Goal: Transaction & Acquisition: Book appointment/travel/reservation

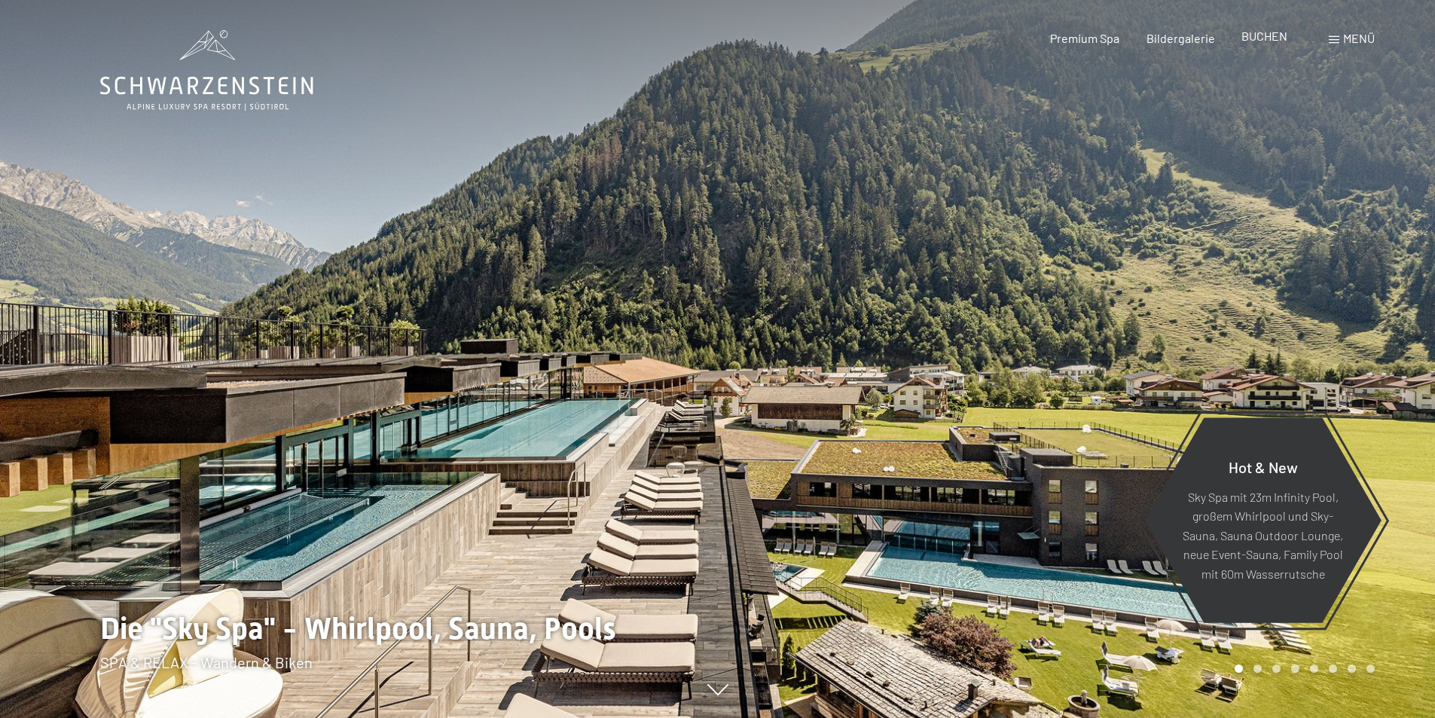
click at [1260, 38] on span "BUCHEN" at bounding box center [1265, 36] width 46 height 14
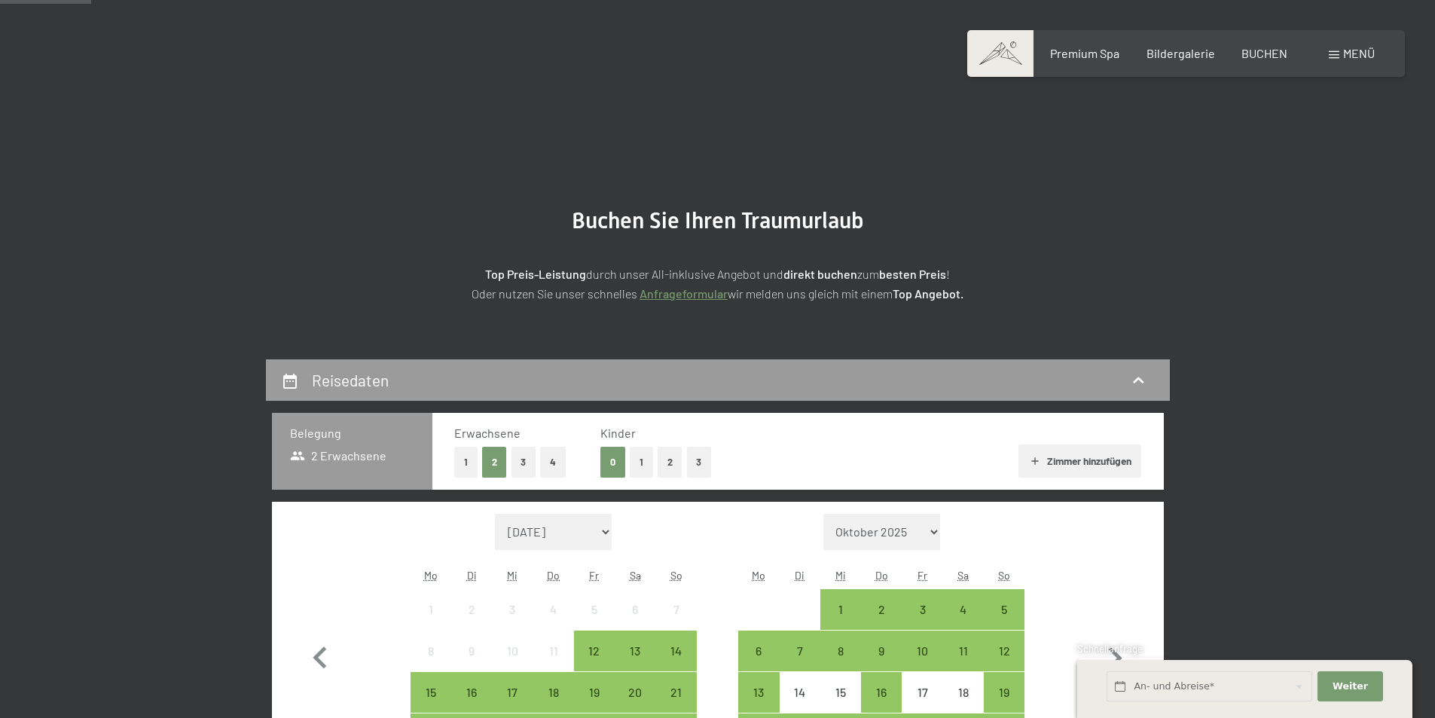
scroll to position [226, 0]
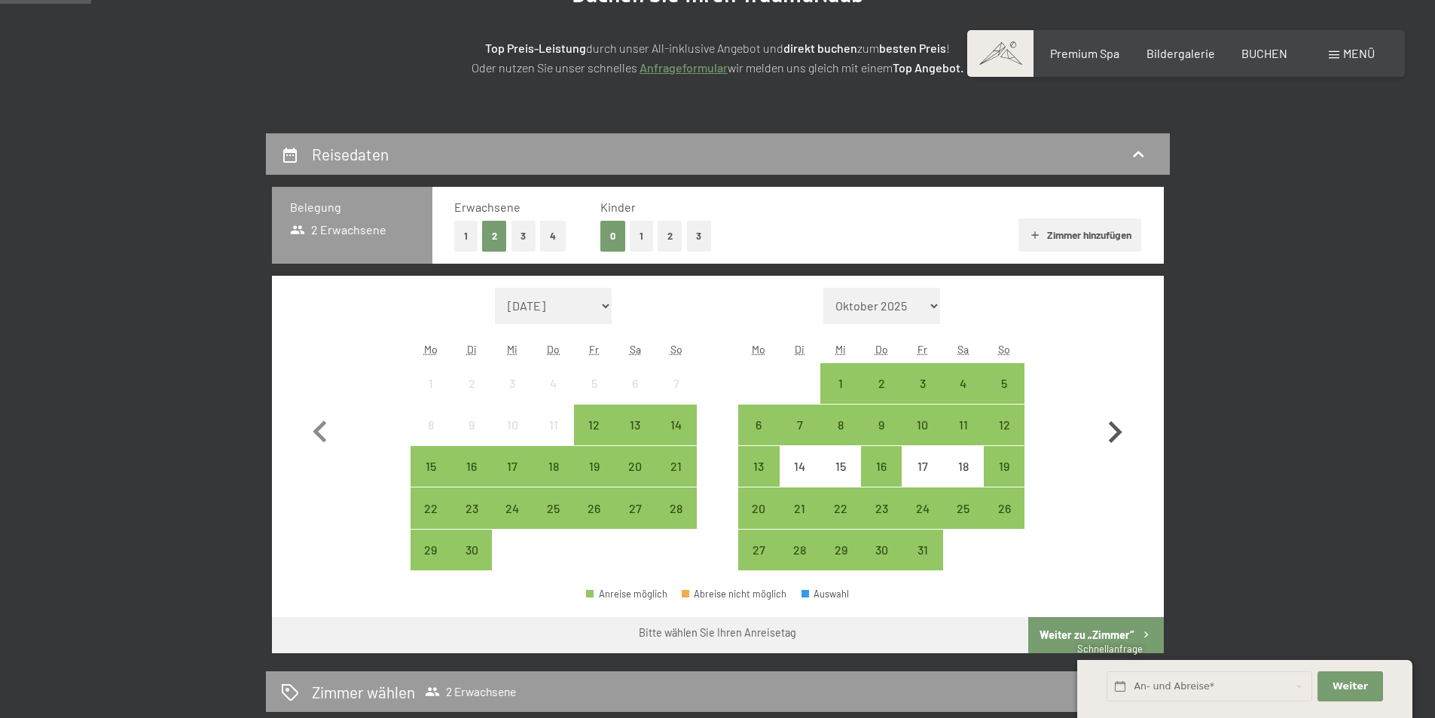
click at [1116, 429] on icon "button" at bounding box center [1116, 432] width 14 height 22
select select "2025-10-01"
select select "2025-11-01"
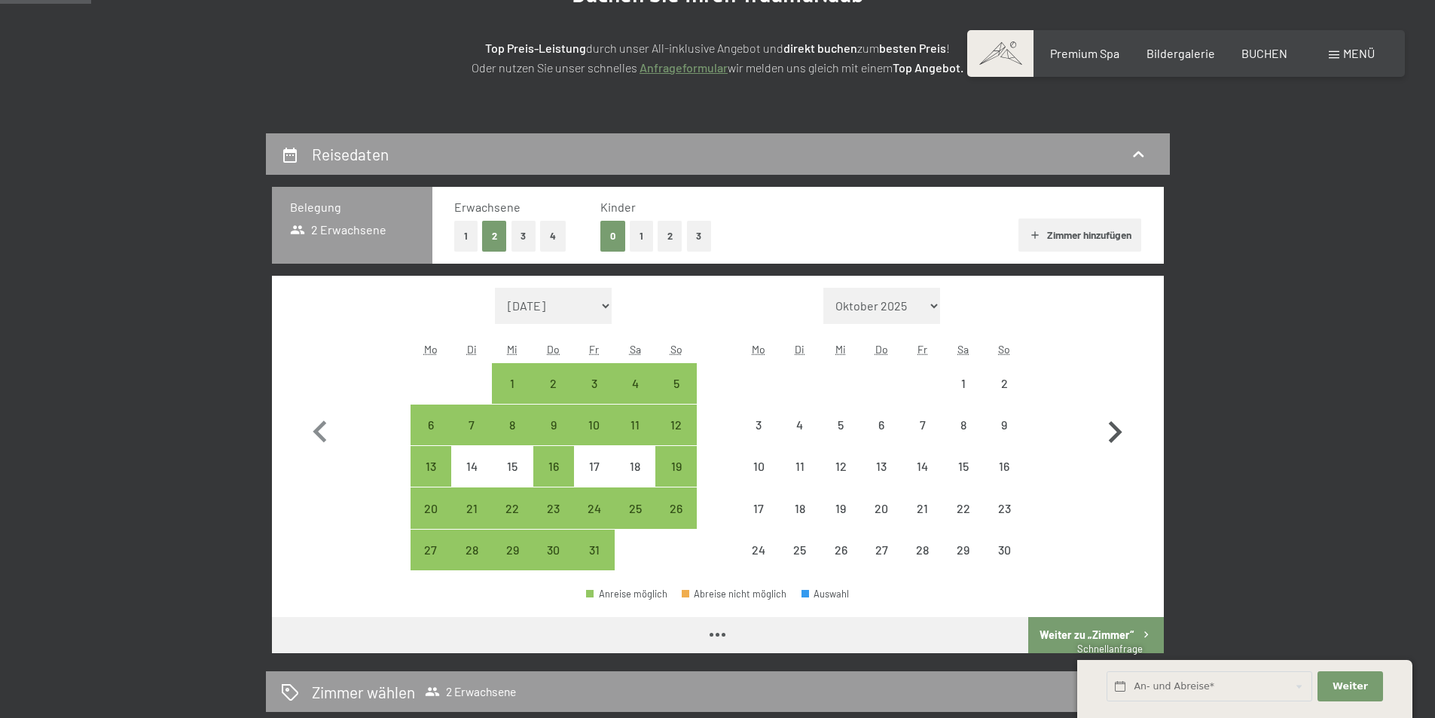
select select "2025-10-01"
select select "2025-11-01"
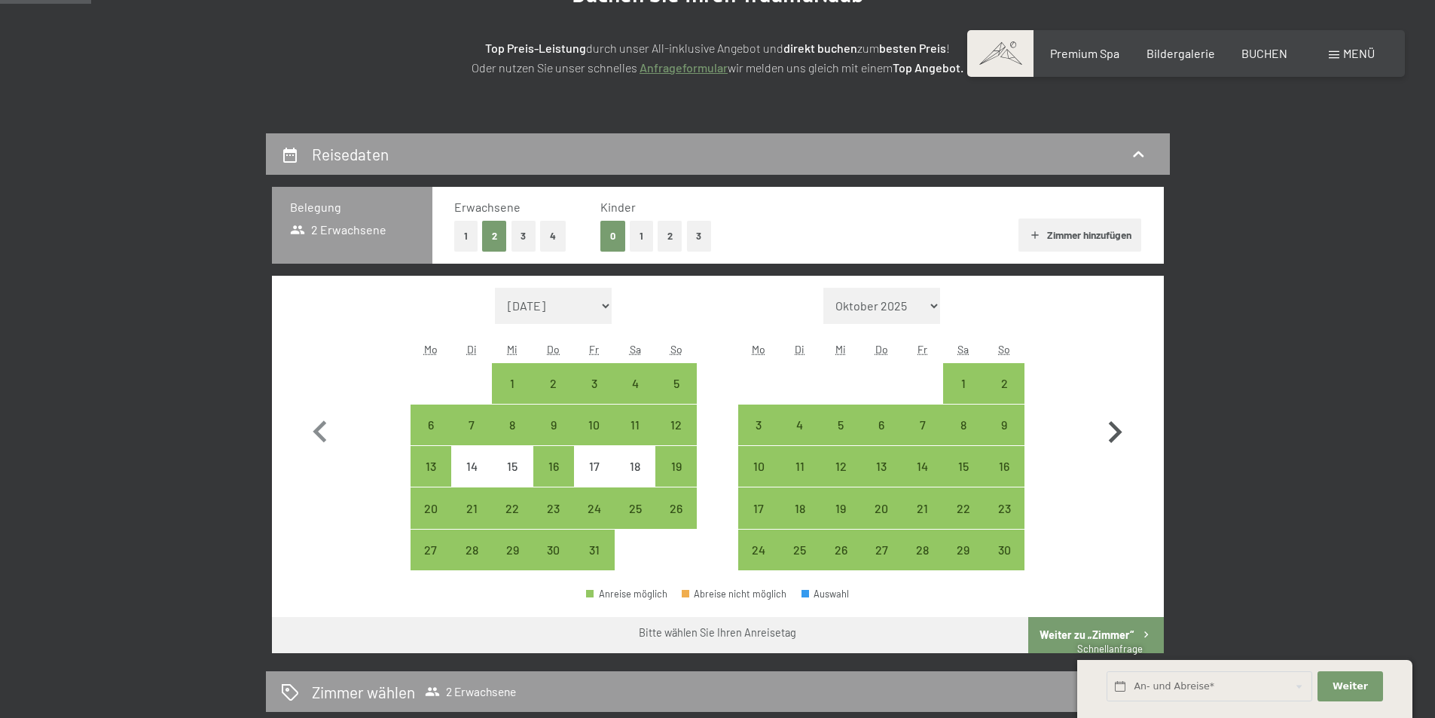
click at [1114, 429] on icon "button" at bounding box center [1116, 432] width 14 height 22
select select "2025-11-01"
select select "2025-12-01"
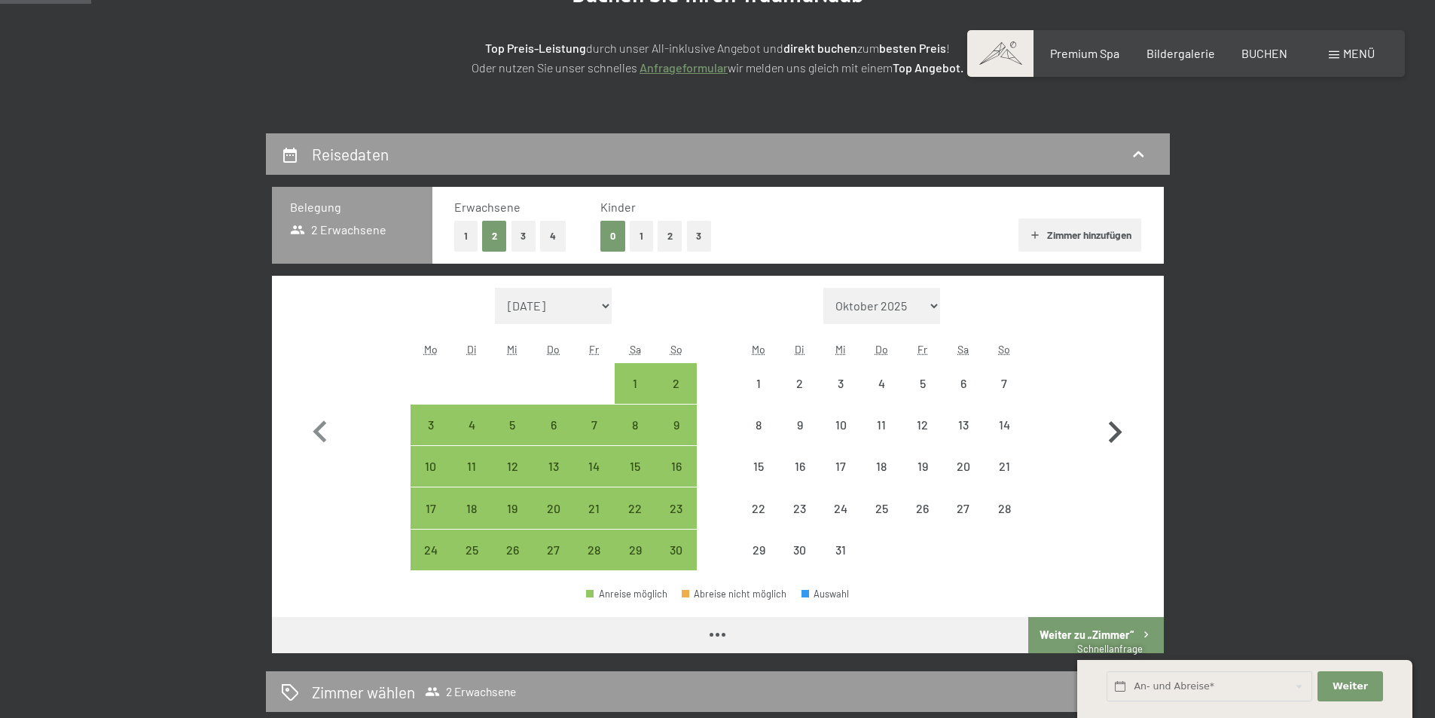
select select "2025-11-01"
select select "2025-12-01"
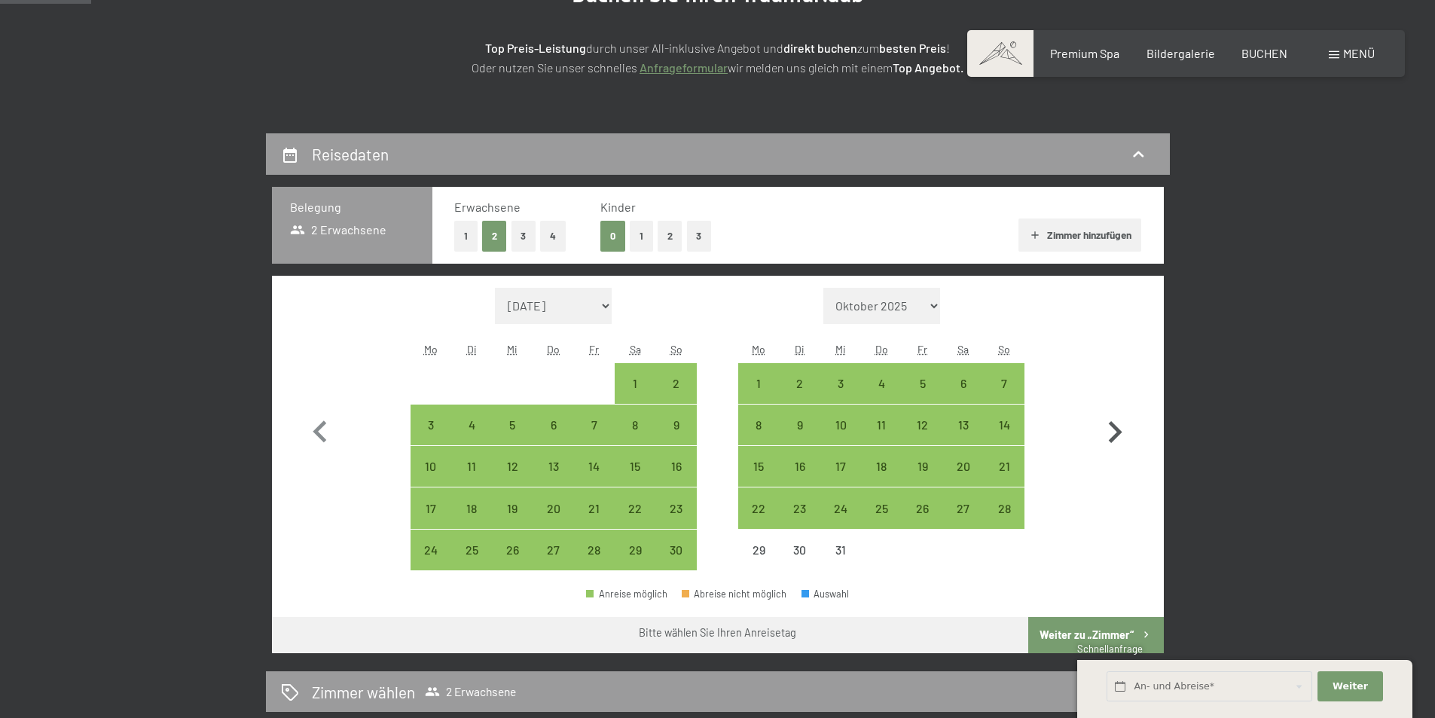
click at [1119, 433] on icon "button" at bounding box center [1116, 432] width 14 height 22
select select "2025-12-01"
select select "2026-01-01"
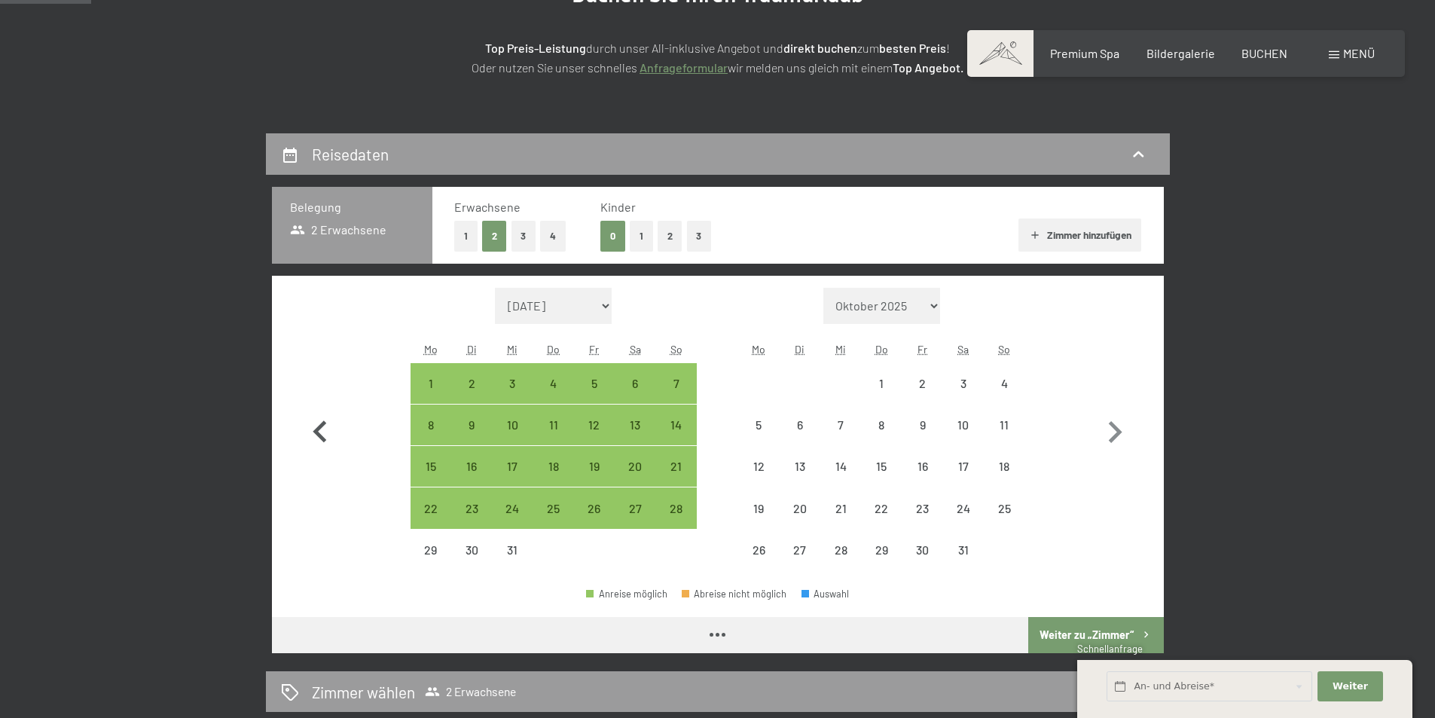
select select "2025-12-01"
select select "2026-01-01"
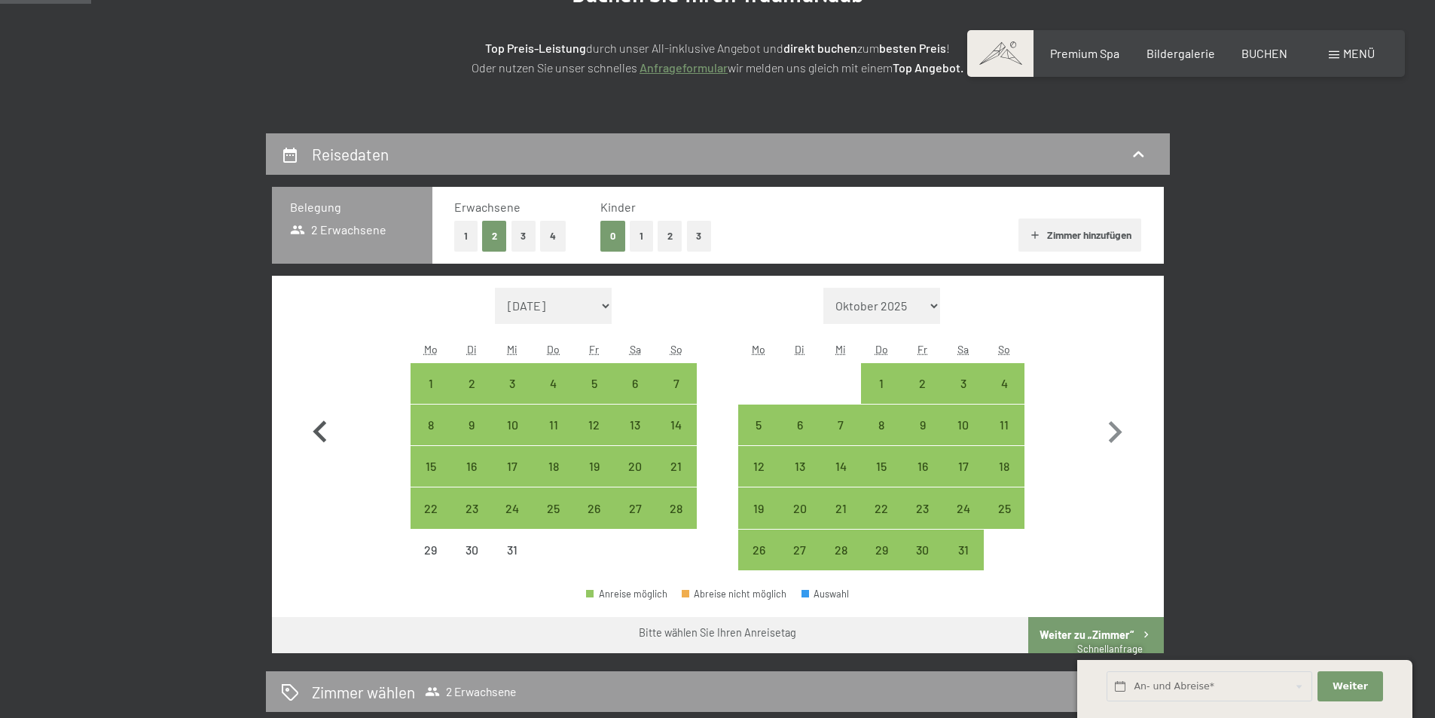
click at [315, 427] on icon "button" at bounding box center [320, 433] width 44 height 44
select select "2025-11-01"
select select "2025-12-01"
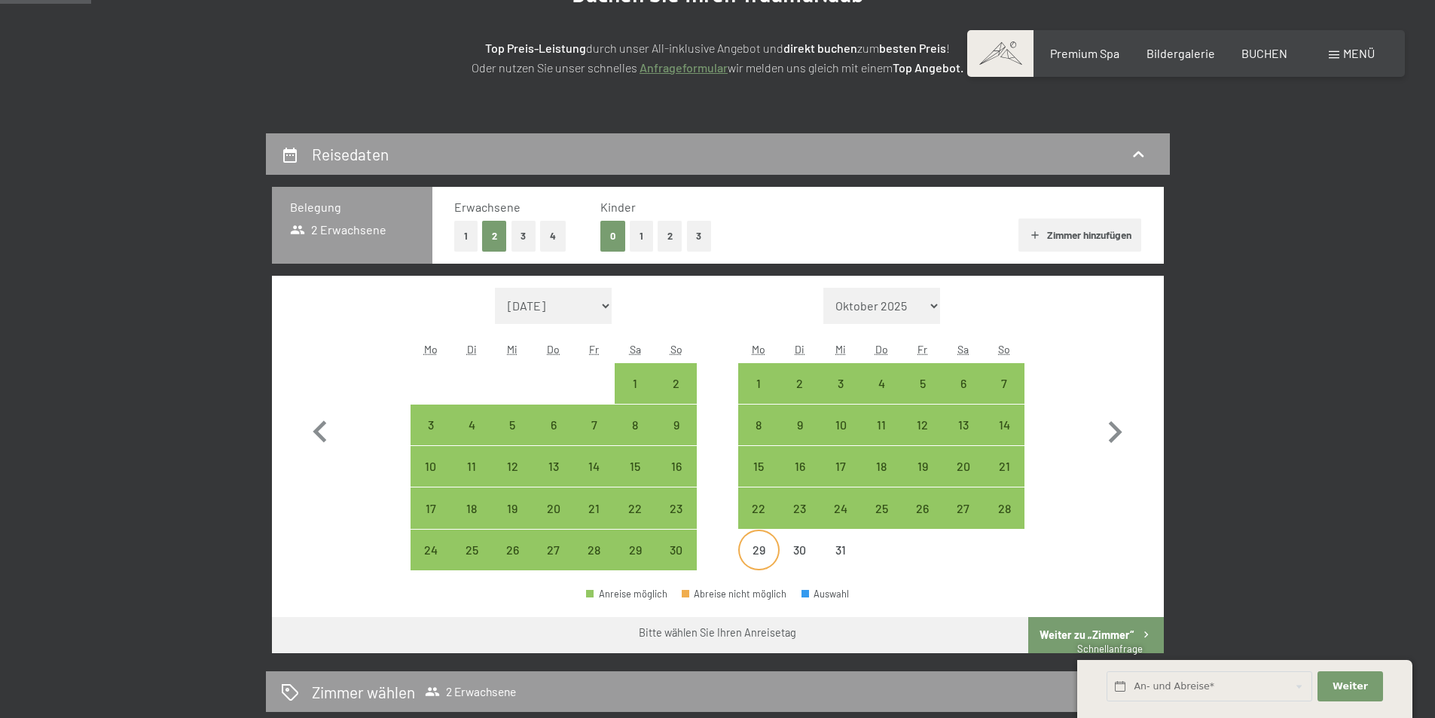
click at [756, 544] on div "29" at bounding box center [759, 563] width 38 height 38
select select "2025-11-01"
select select "2025-12-01"
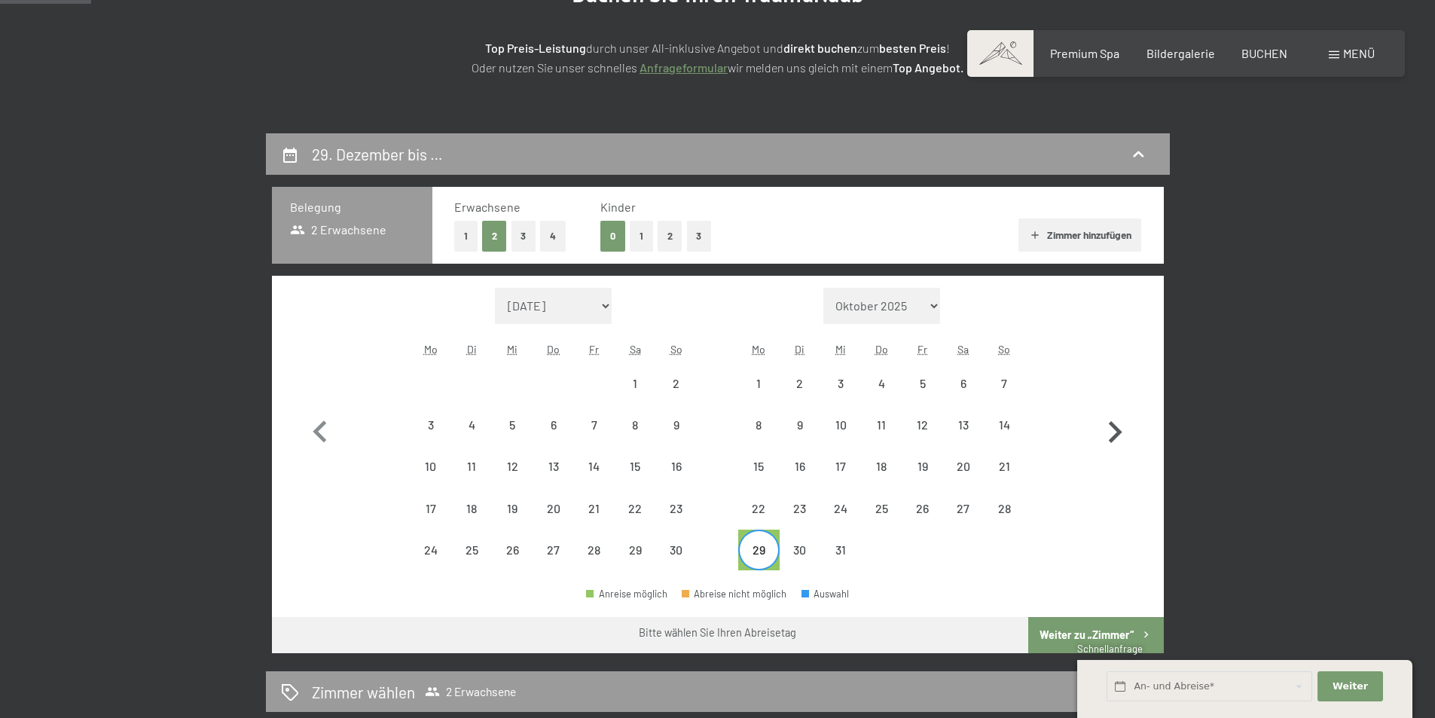
click at [1123, 434] on icon "button" at bounding box center [1115, 433] width 44 height 44
select select "2025-12-01"
select select "2026-01-01"
click at [884, 380] on div "1" at bounding box center [882, 396] width 38 height 38
select select "2025-12-01"
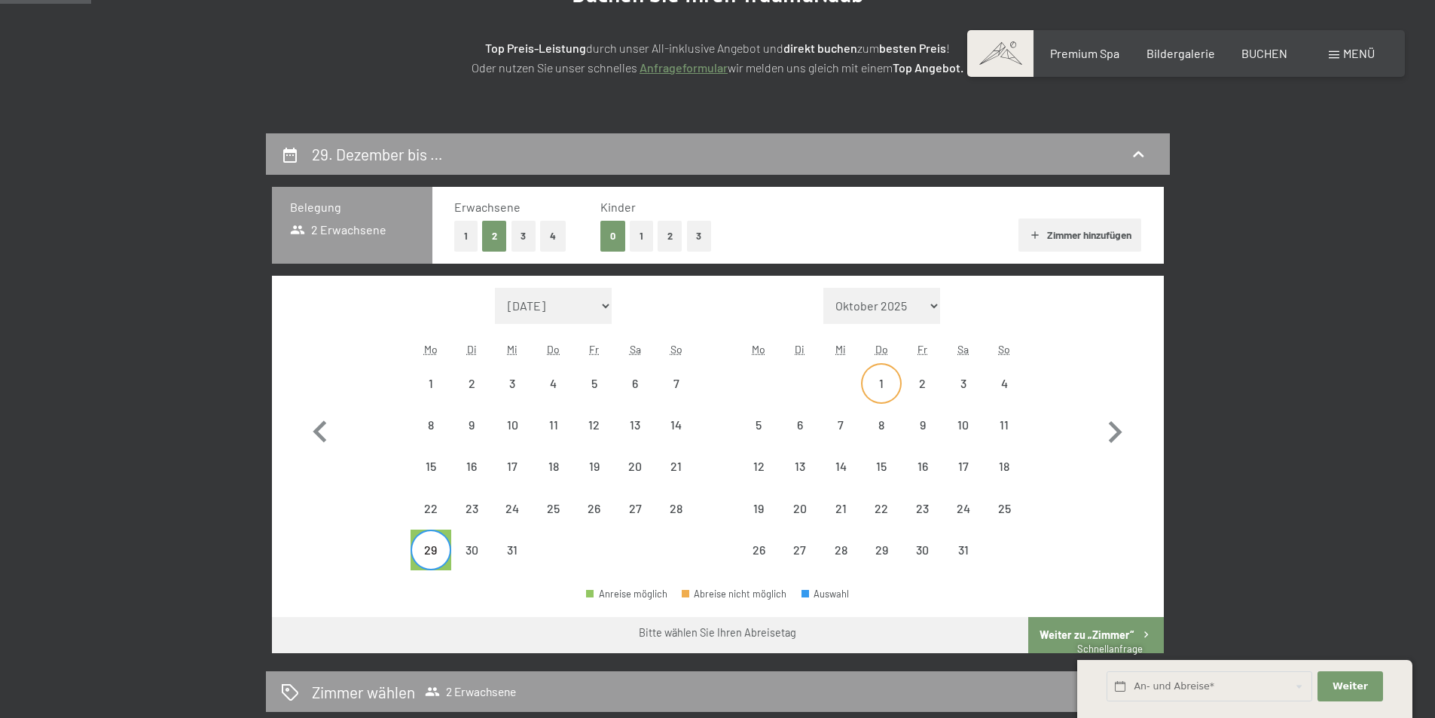
select select "2026-01-01"
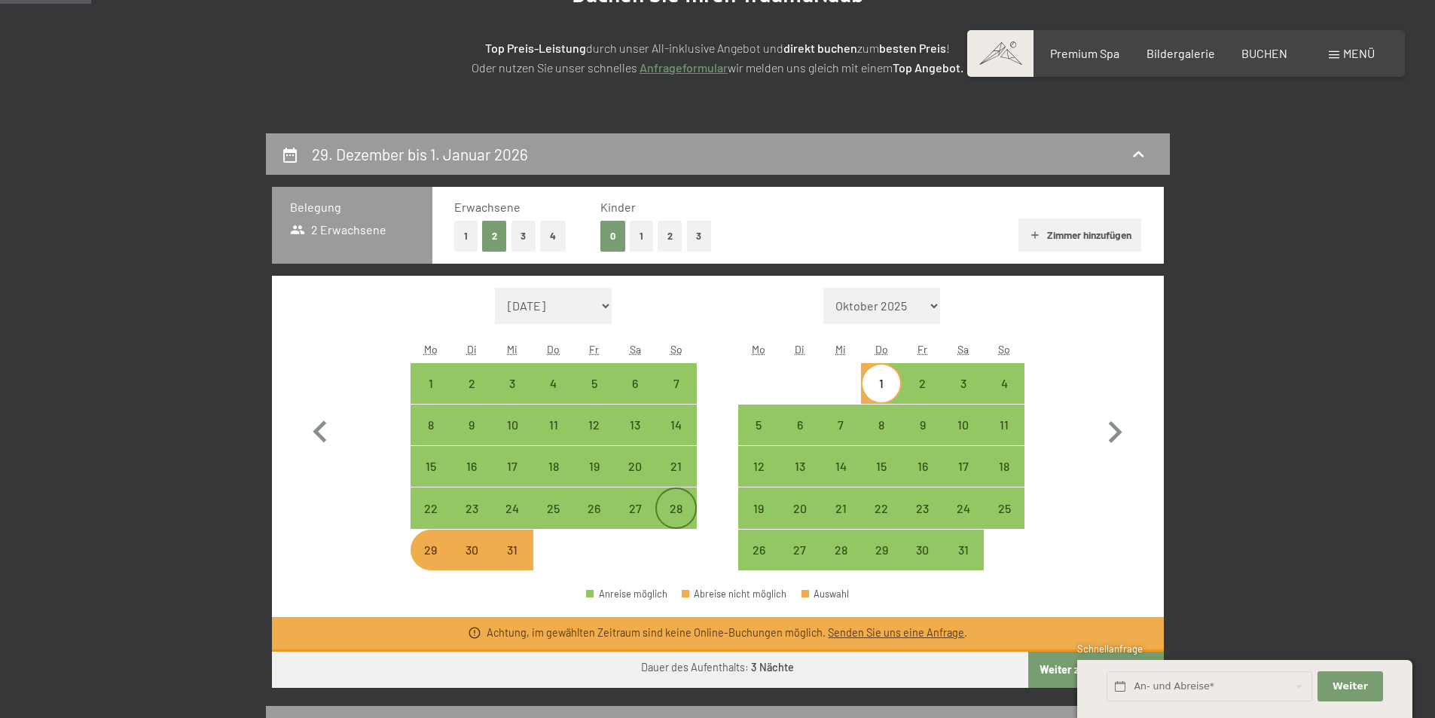
click at [669, 507] on div "28" at bounding box center [676, 521] width 38 height 38
select select "2025-12-01"
select select "2026-01-01"
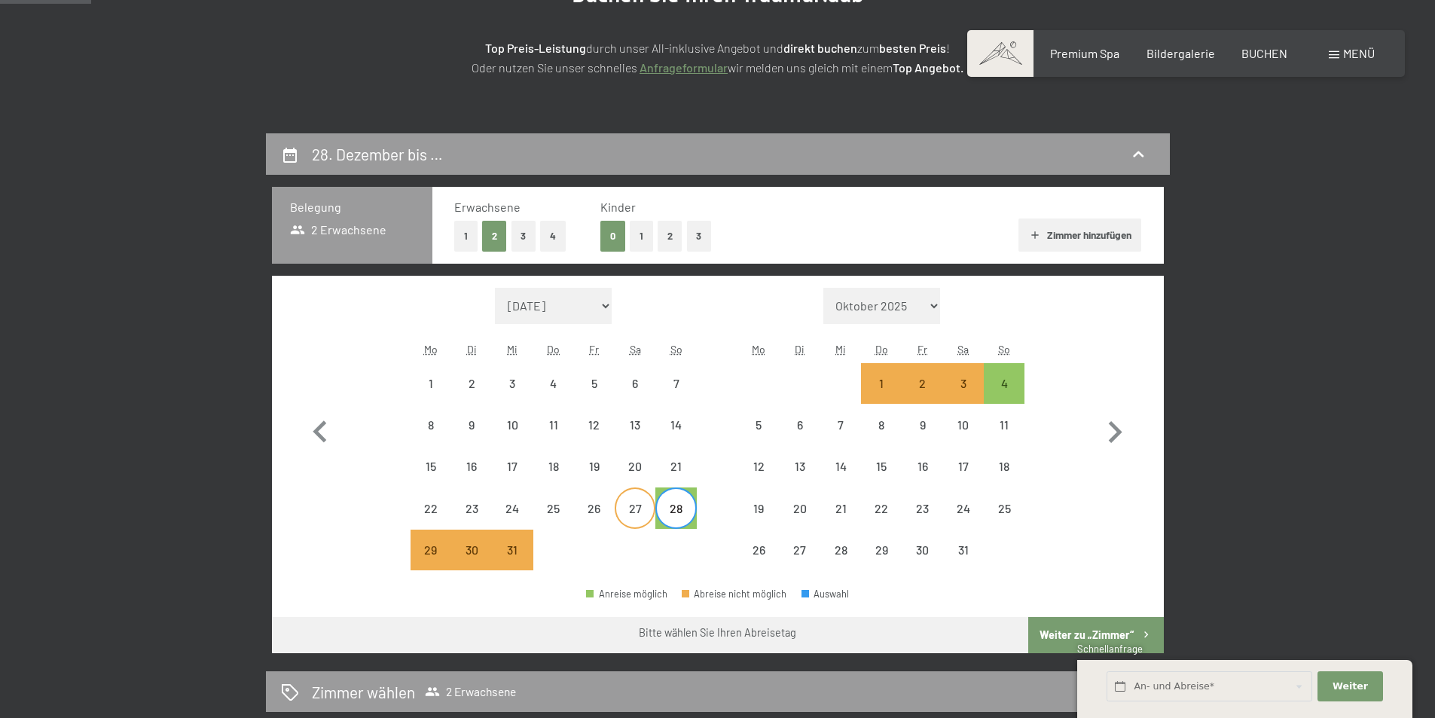
click at [628, 511] on div "27" at bounding box center [635, 521] width 38 height 38
select select "2025-12-01"
select select "2026-01-01"
click at [688, 517] on div "28" at bounding box center [676, 521] width 38 height 38
select select "2025-12-01"
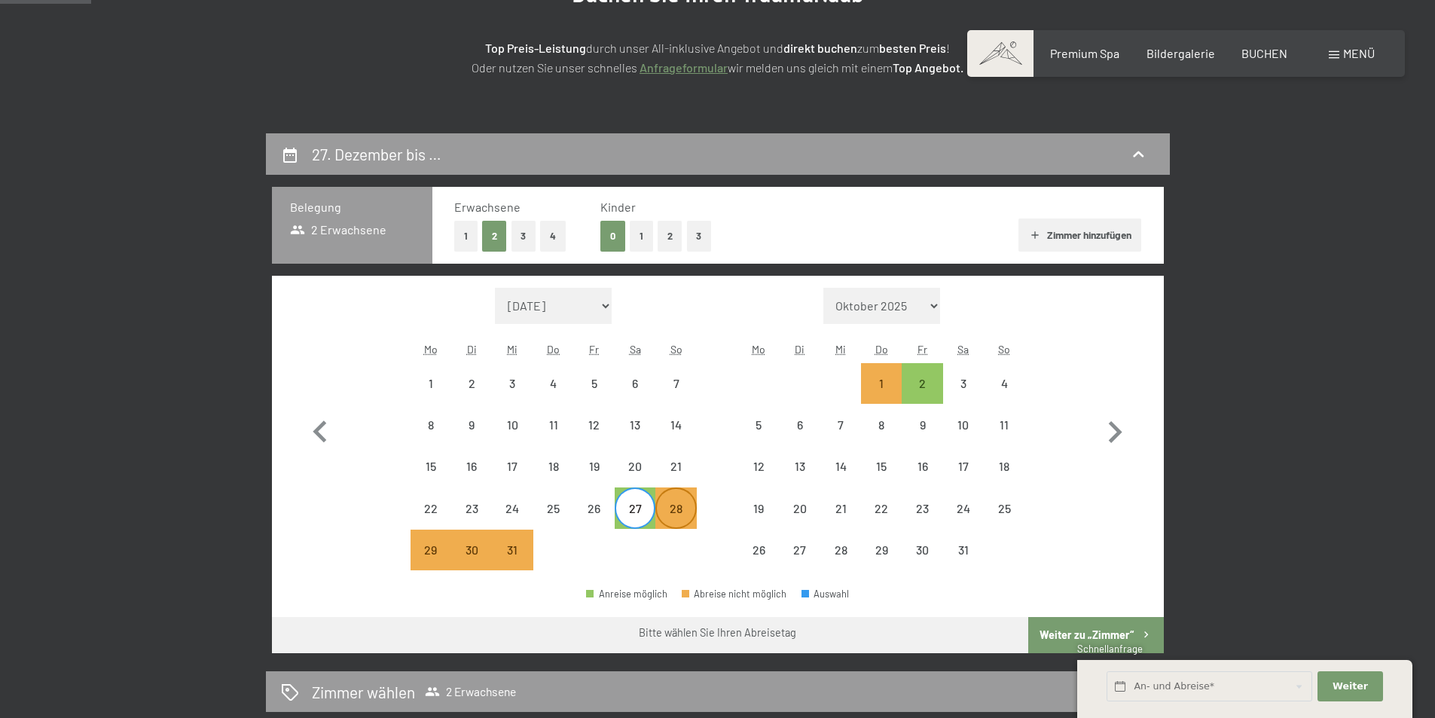
select select "2026-01-01"
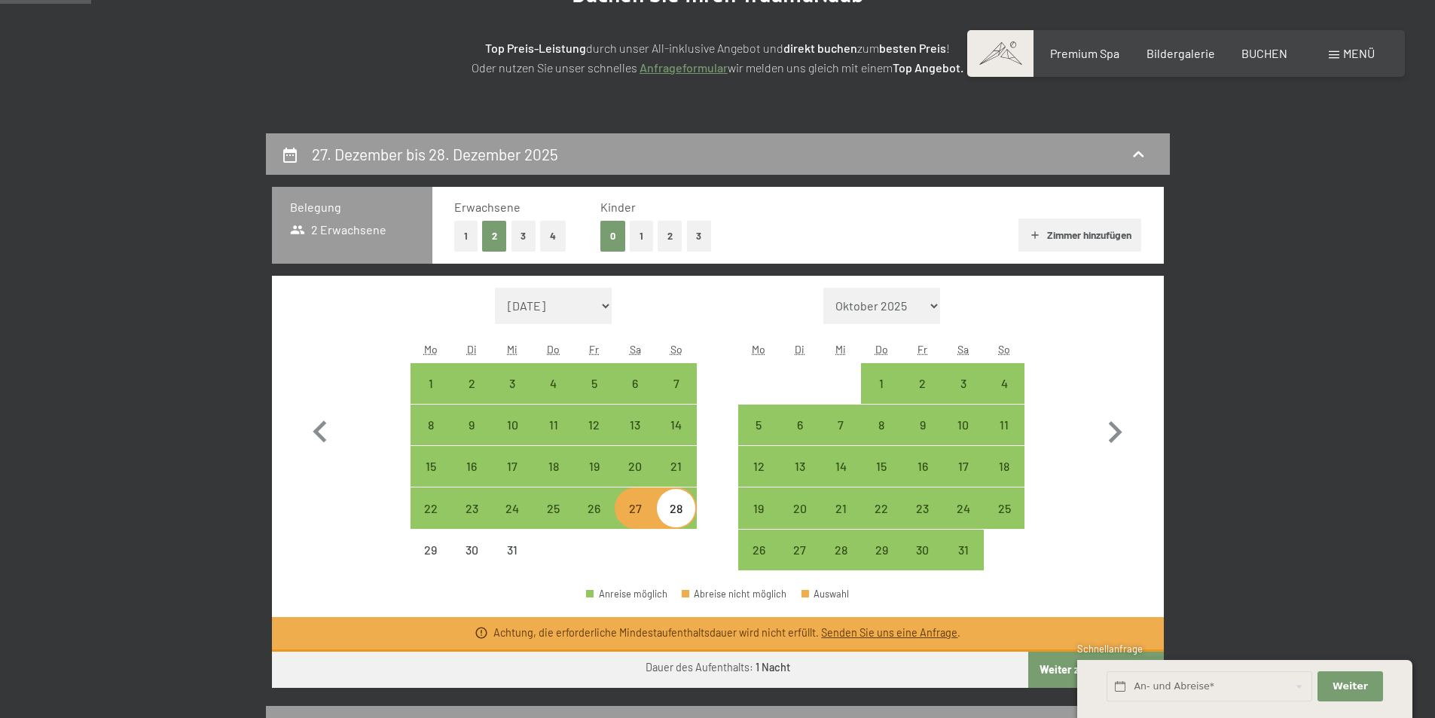
click at [635, 509] on div "27" at bounding box center [635, 521] width 38 height 38
select select "2025-12-01"
select select "2026-01-01"
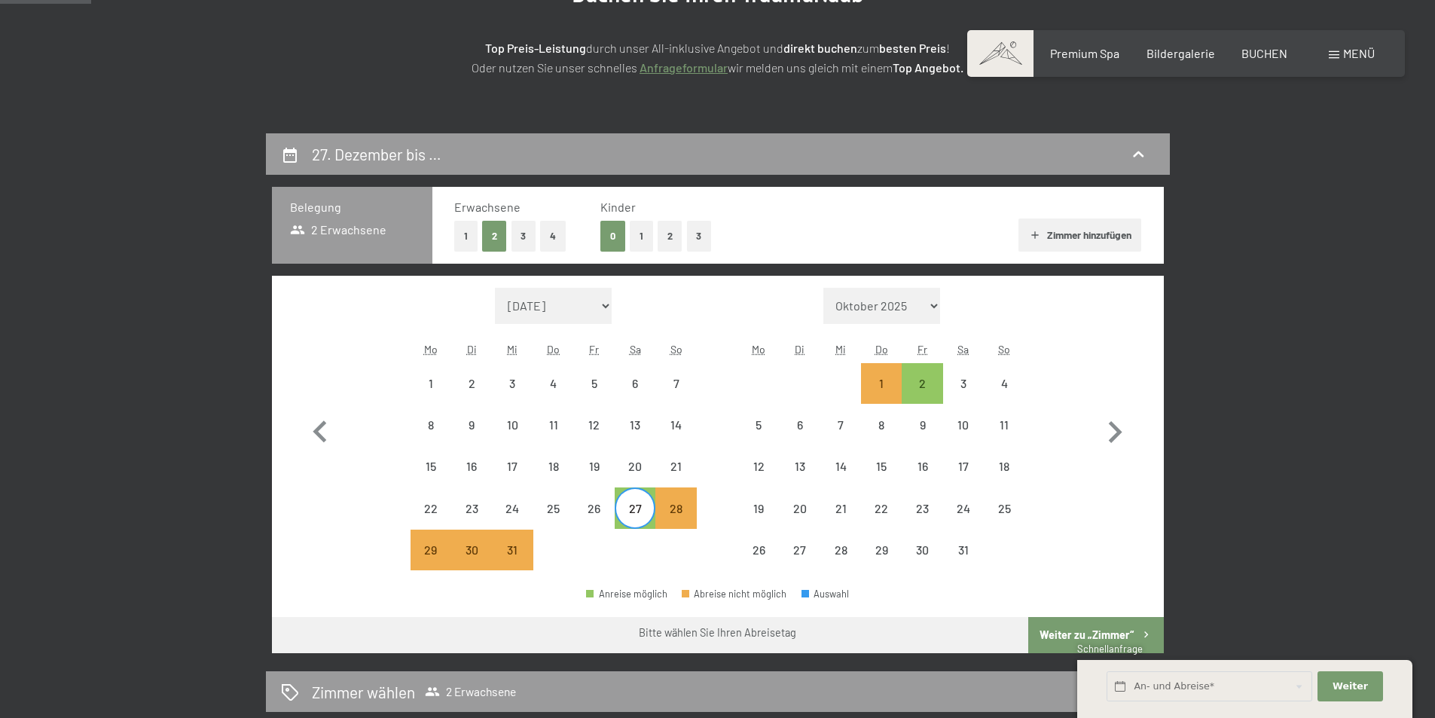
click at [1056, 625] on button "Weiter zu „Zimmer“" at bounding box center [1095, 635] width 135 height 36
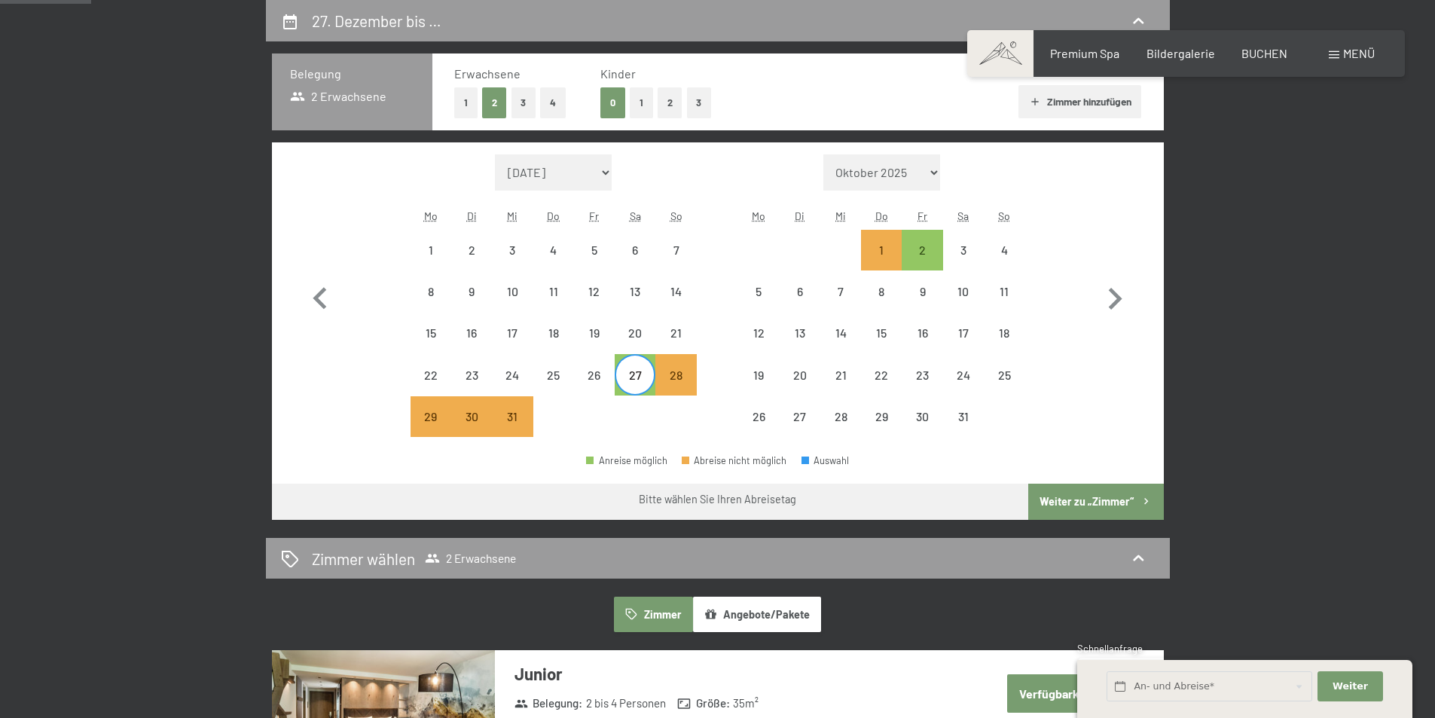
select select "2025-12-01"
select select "2026-01-01"
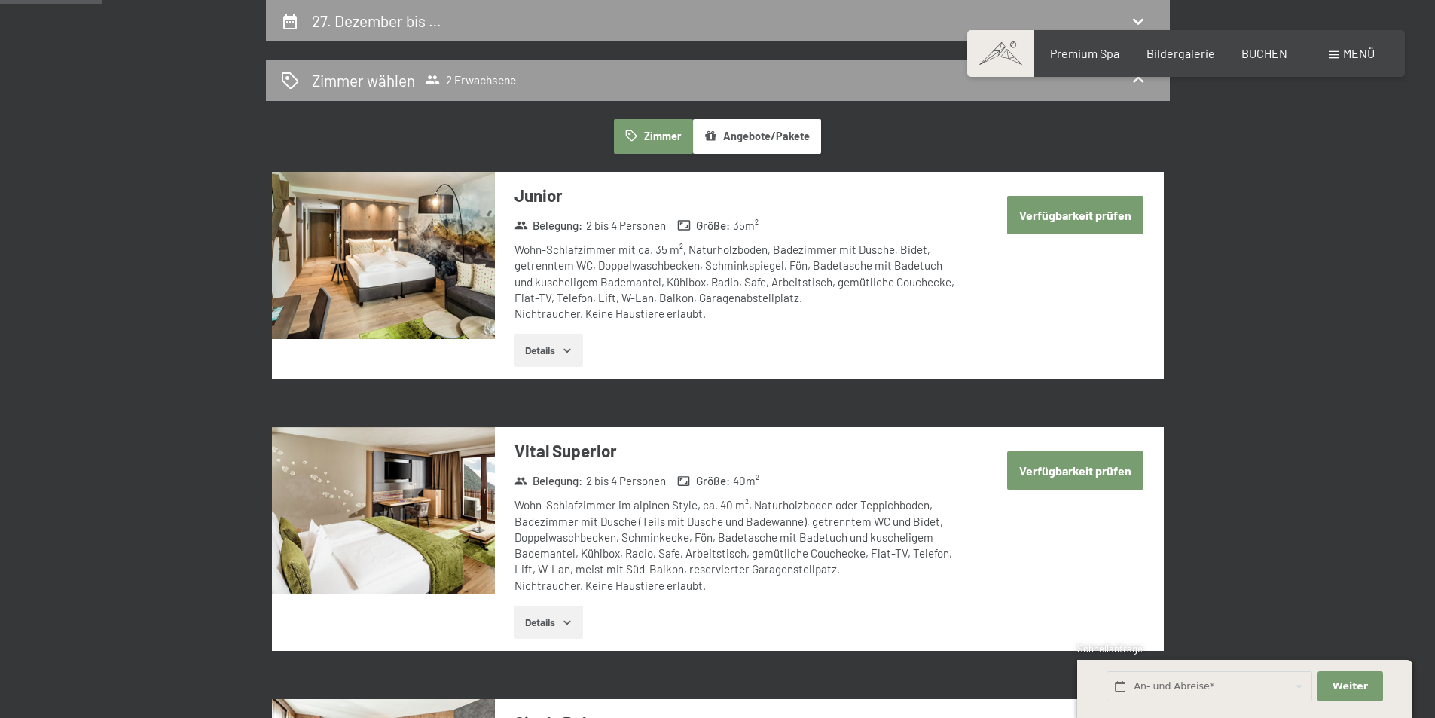
scroll to position [209, 0]
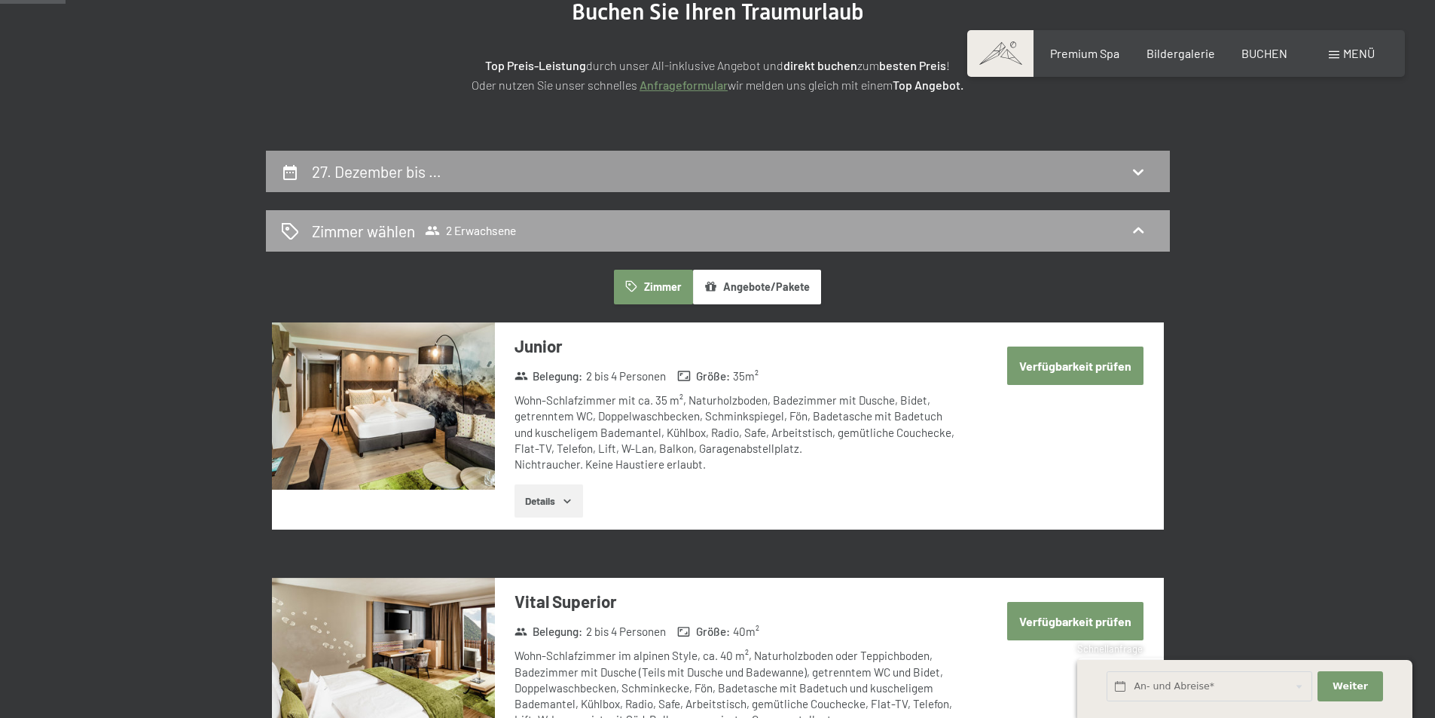
click at [499, 228] on span "2 Erwachsene" at bounding box center [470, 230] width 91 height 15
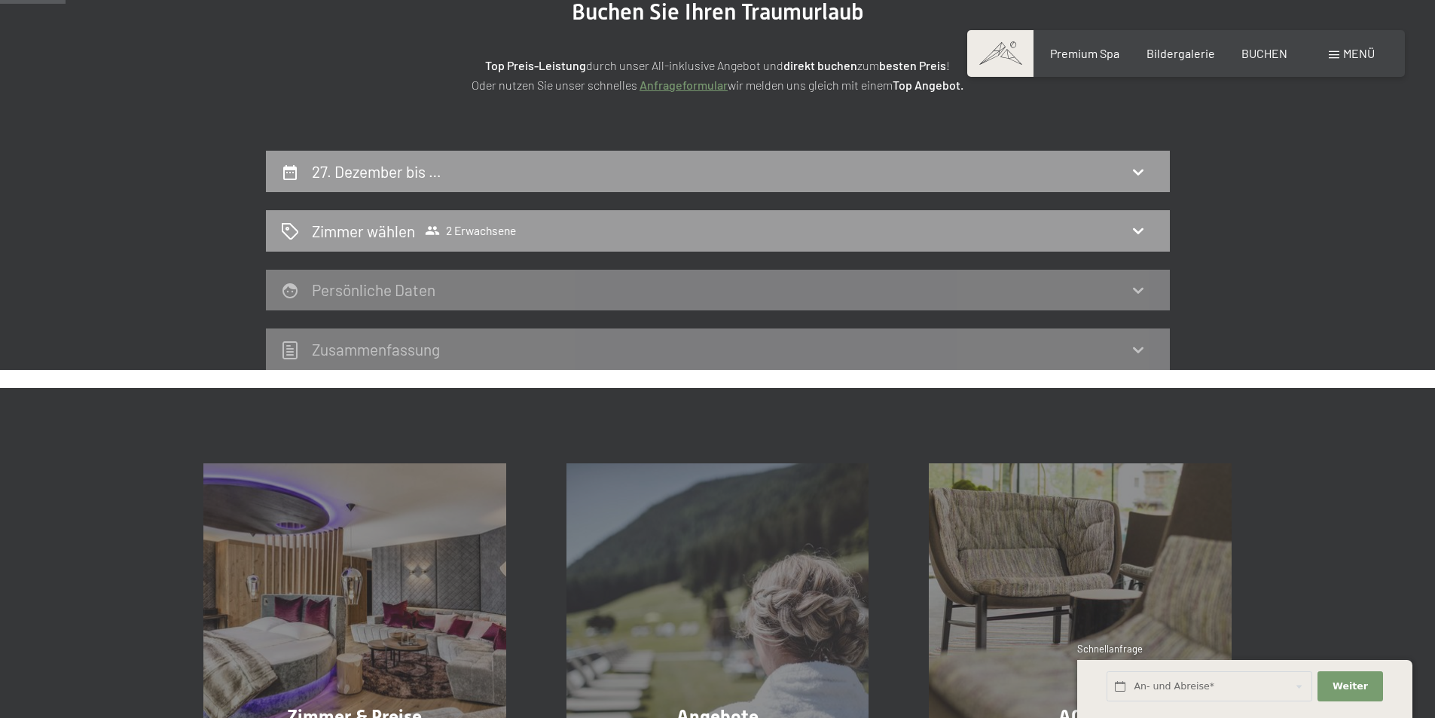
scroll to position [284, 0]
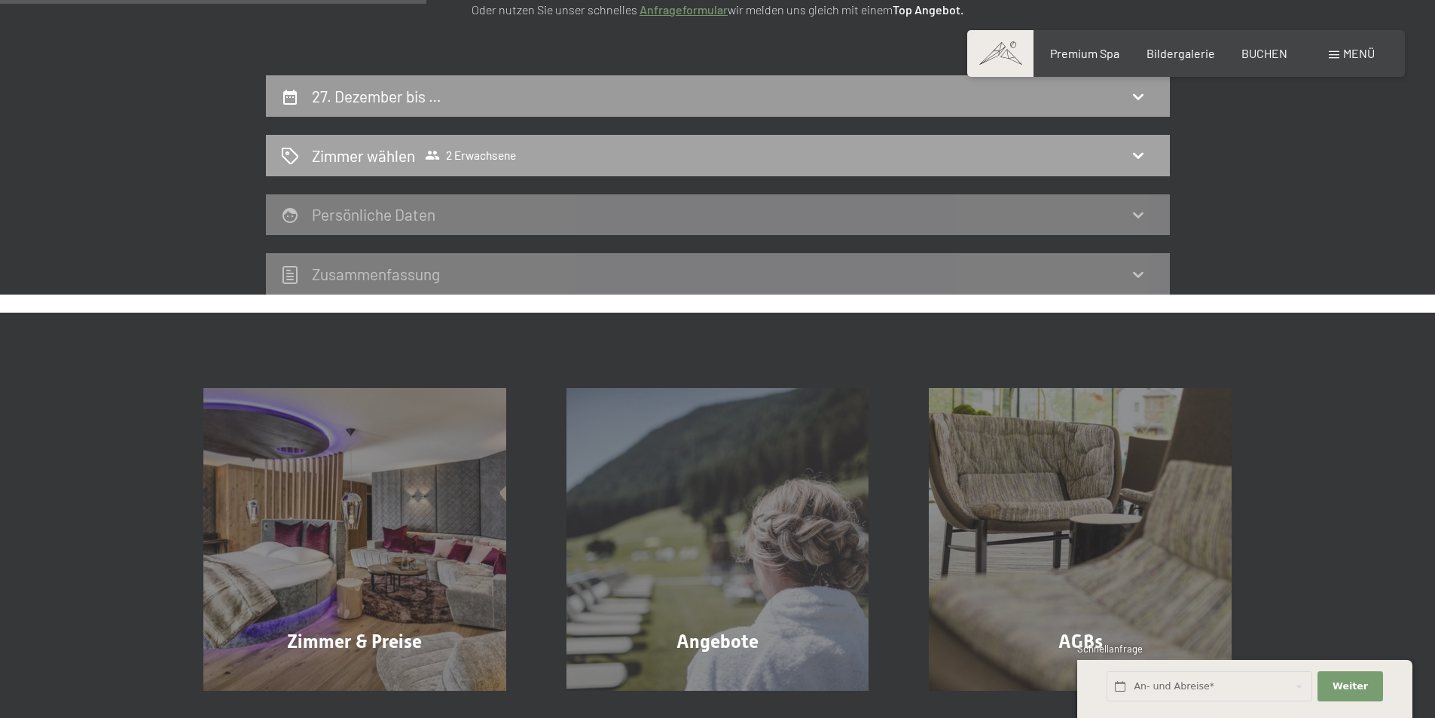
click at [1141, 153] on icon at bounding box center [1138, 155] width 18 height 18
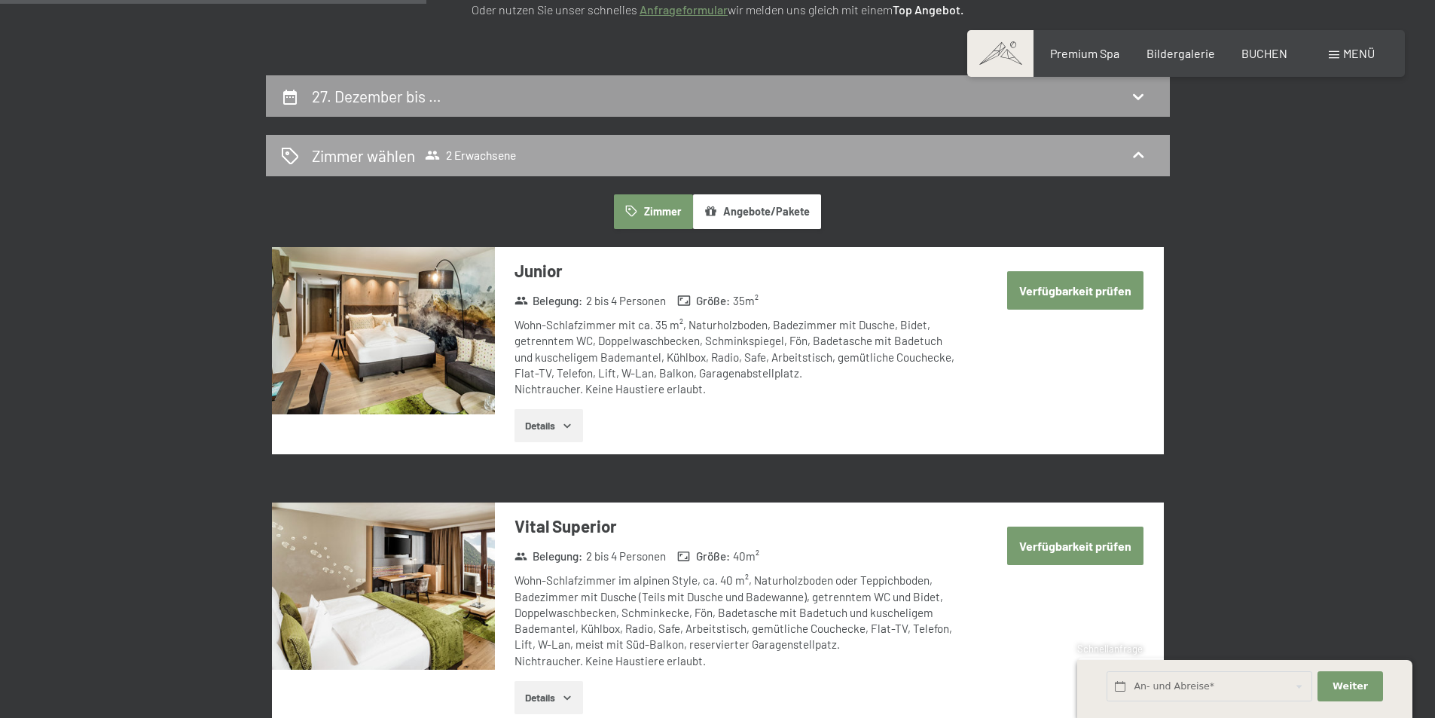
click at [1028, 149] on div "Zimmer wählen 2 Erwachsene" at bounding box center [718, 156] width 874 height 22
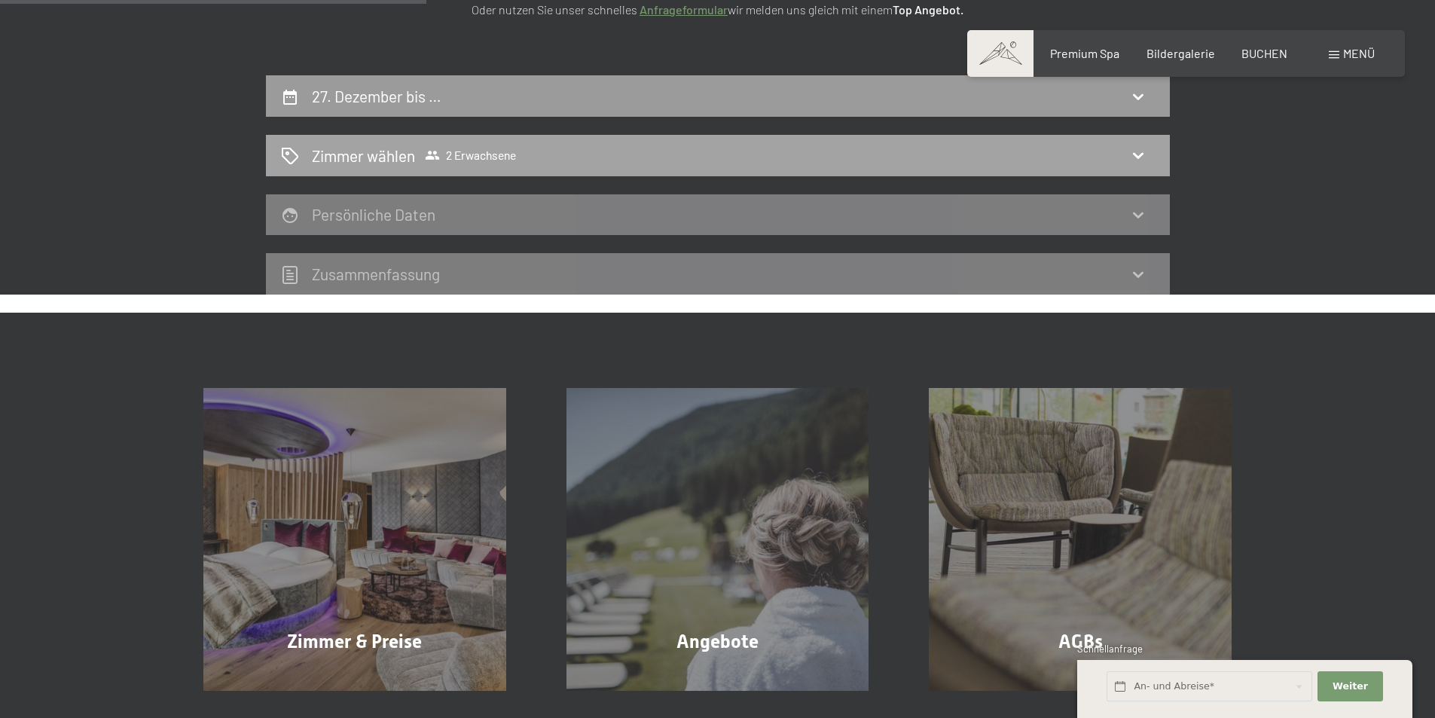
click at [447, 149] on span "2 Erwachsene" at bounding box center [470, 155] width 91 height 15
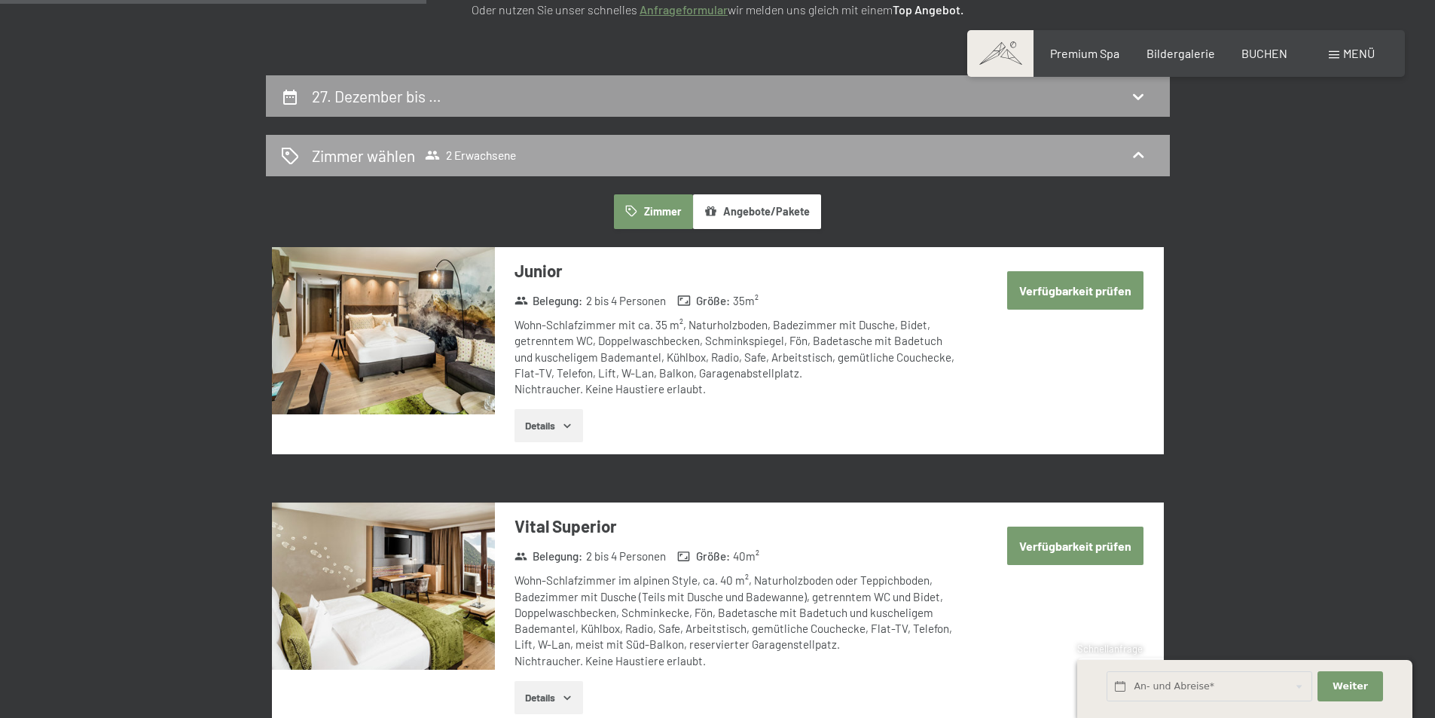
click at [389, 145] on h2 "Zimmer wählen" at bounding box center [363, 156] width 103 height 22
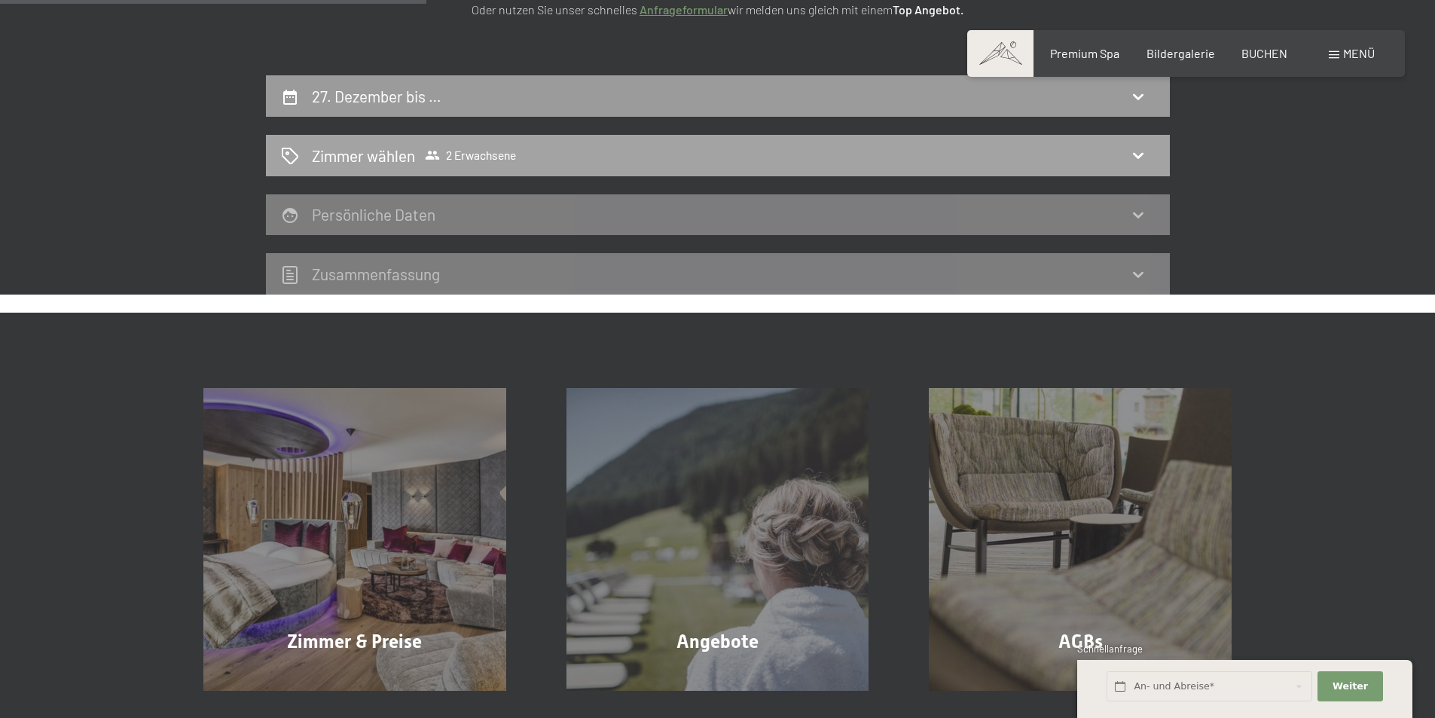
click at [350, 143] on div "Zimmer wählen 2 Erwachsene" at bounding box center [718, 155] width 904 height 41
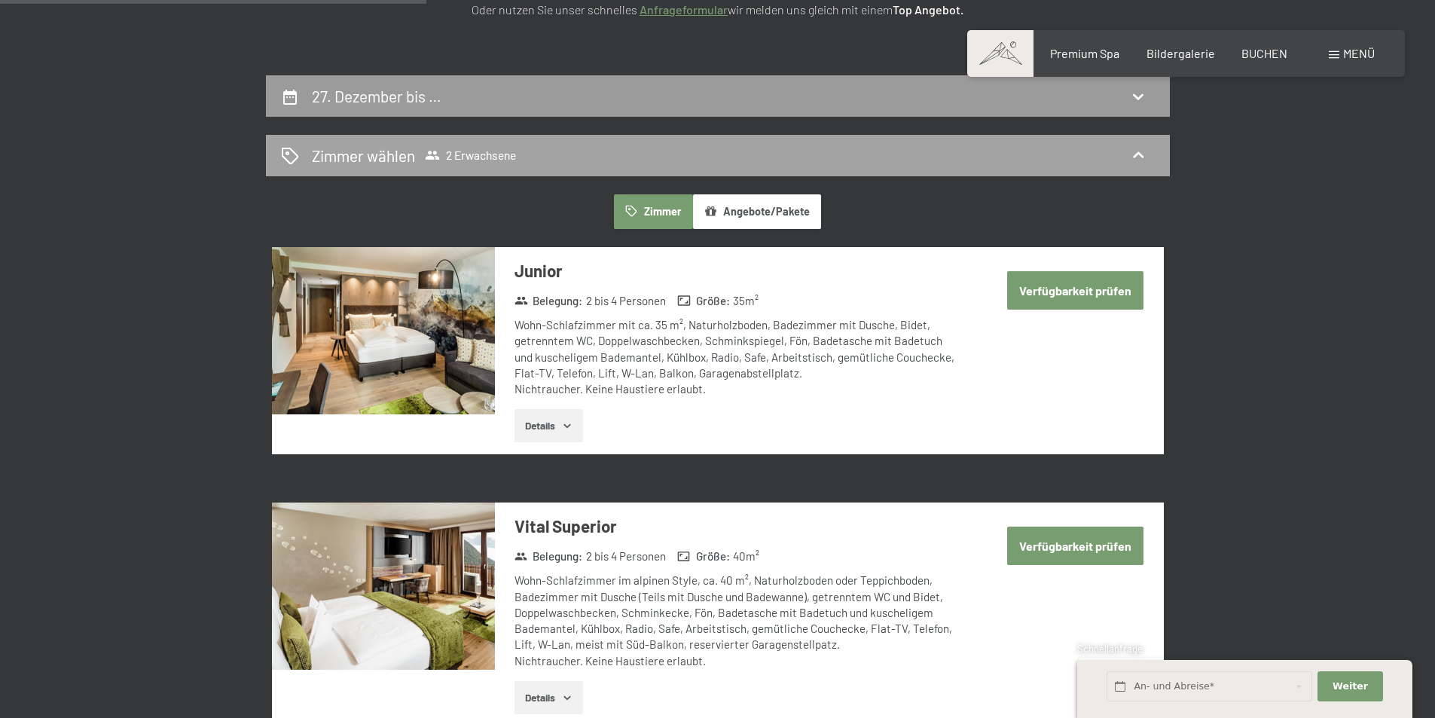
click at [486, 154] on span "2 Erwachsene" at bounding box center [470, 155] width 91 height 15
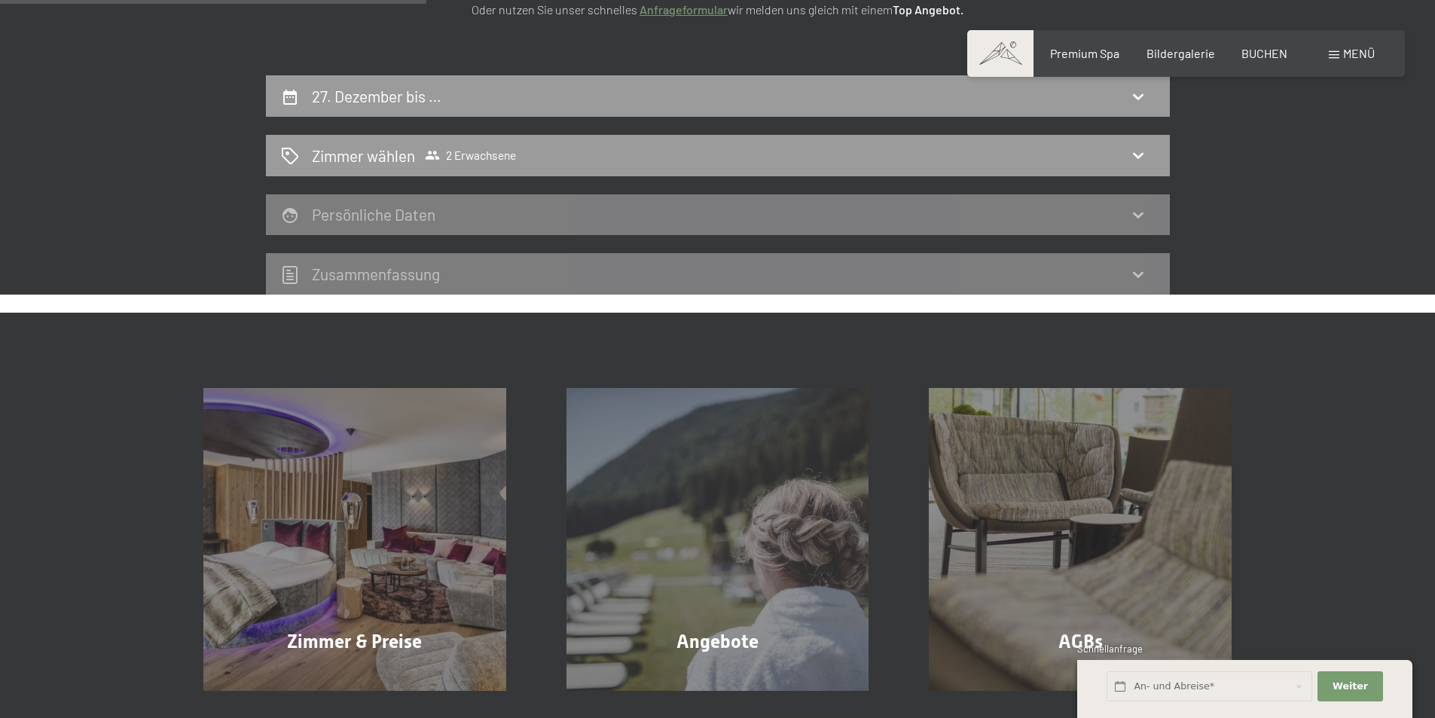
click at [544, 120] on div "27. Dezember bis … Zimmer wählen 2 Erwachsene Persönliche Daten Zusammen­fassung" at bounding box center [718, 184] width 904 height 219
click at [562, 96] on div "27. Dezember bis …" at bounding box center [718, 96] width 874 height 22
select select "2025-12-01"
select select "2026-01-01"
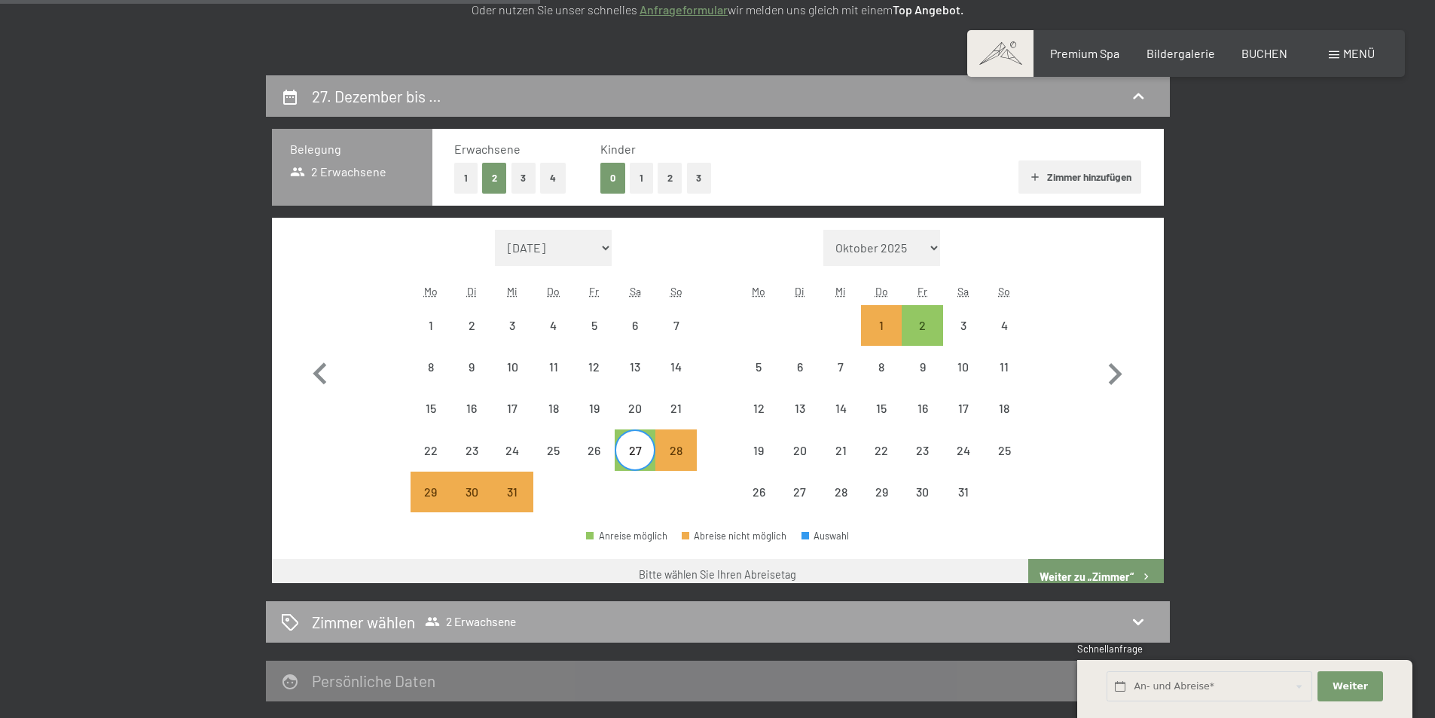
scroll to position [359, 0]
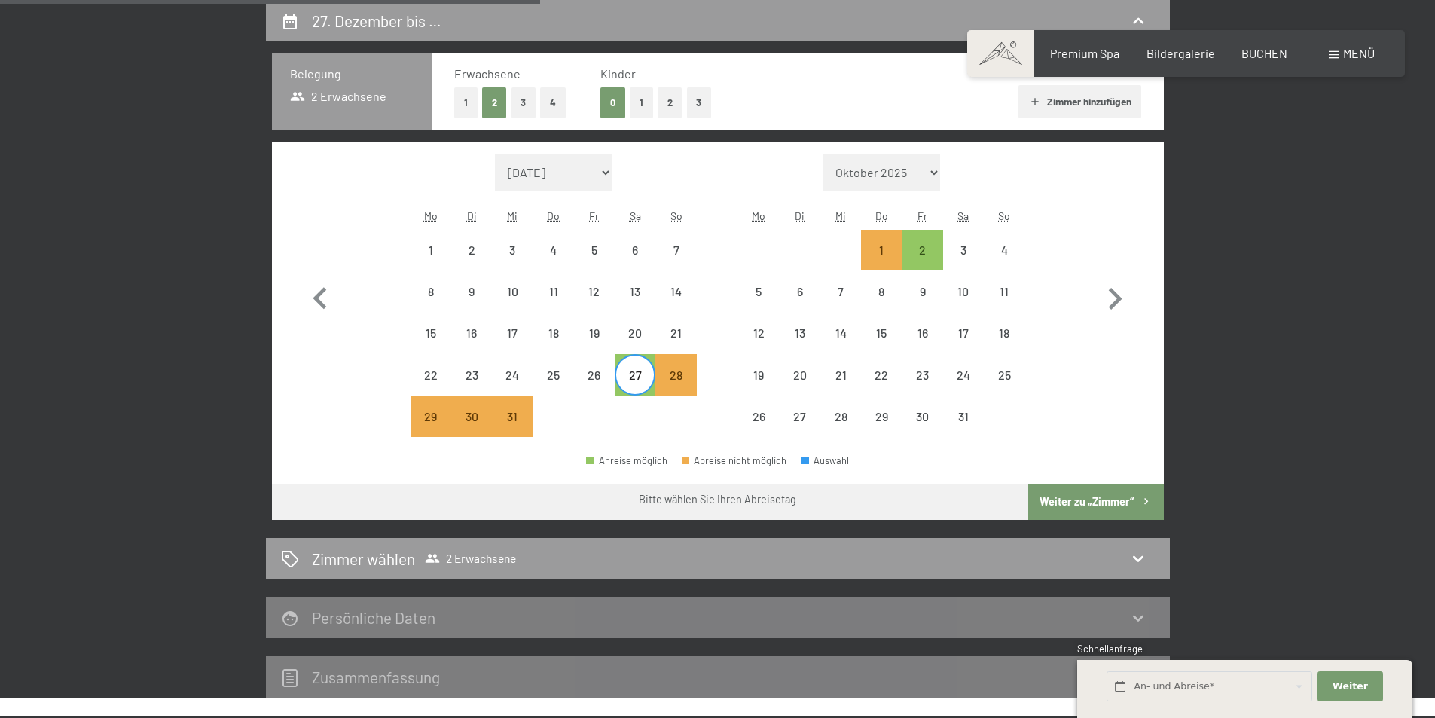
click at [670, 102] on button "2" at bounding box center [670, 102] width 25 height 31
select select "2025-12-01"
select select "2026-01-01"
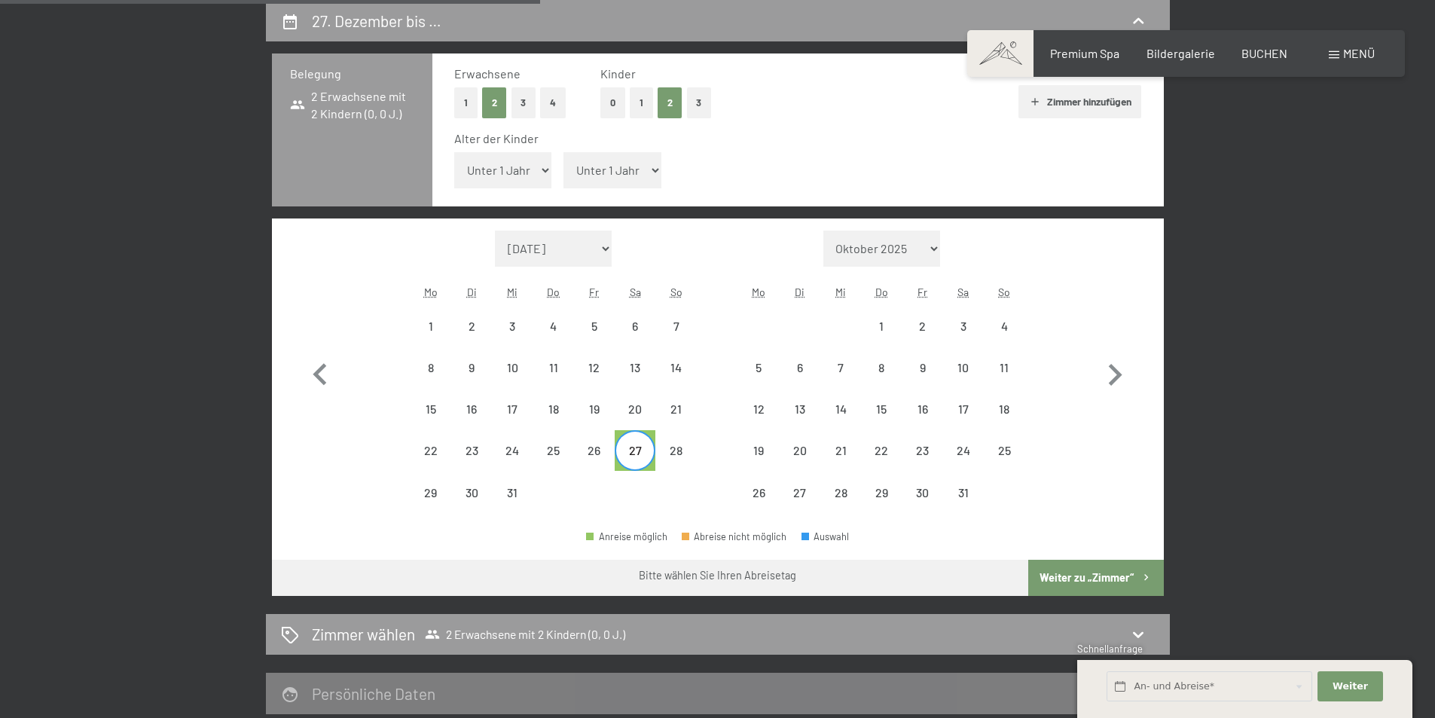
click at [537, 170] on select "Unter 1 Jahr 1 Jahr 2 Jahre 3 Jahre 4 Jahre 5 Jahre 6 Jahre 7 Jahre 8 Jahre 9 J…" at bounding box center [503, 170] width 98 height 36
select select "2025-12-01"
select select "2026-01-01"
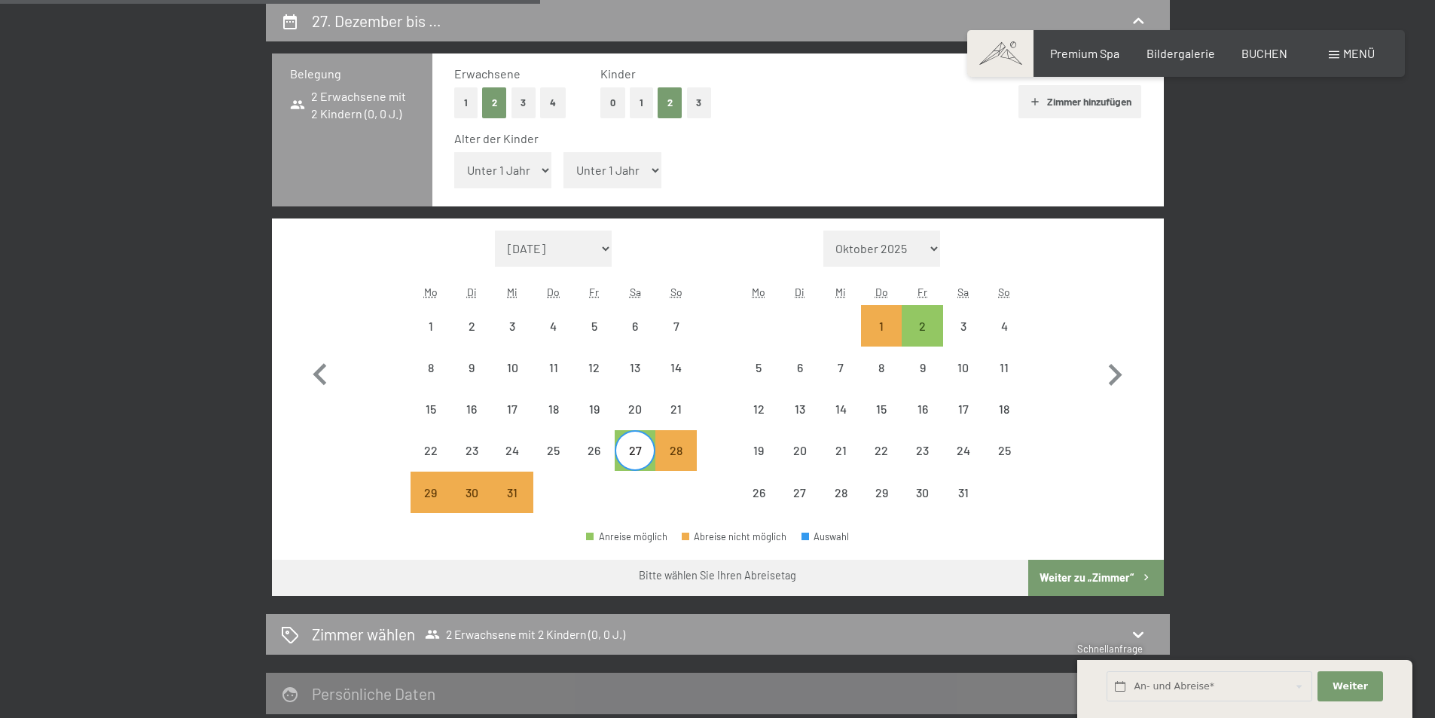
select select "8"
click at [454, 152] on select "Unter 1 Jahr 1 Jahr 2 Jahre 3 Jahre 4 Jahre 5 Jahre 6 Jahre 7 Jahre 8 Jahre 9 J…" at bounding box center [503, 170] width 98 height 36
select select "2025-12-01"
select select "2026-01-01"
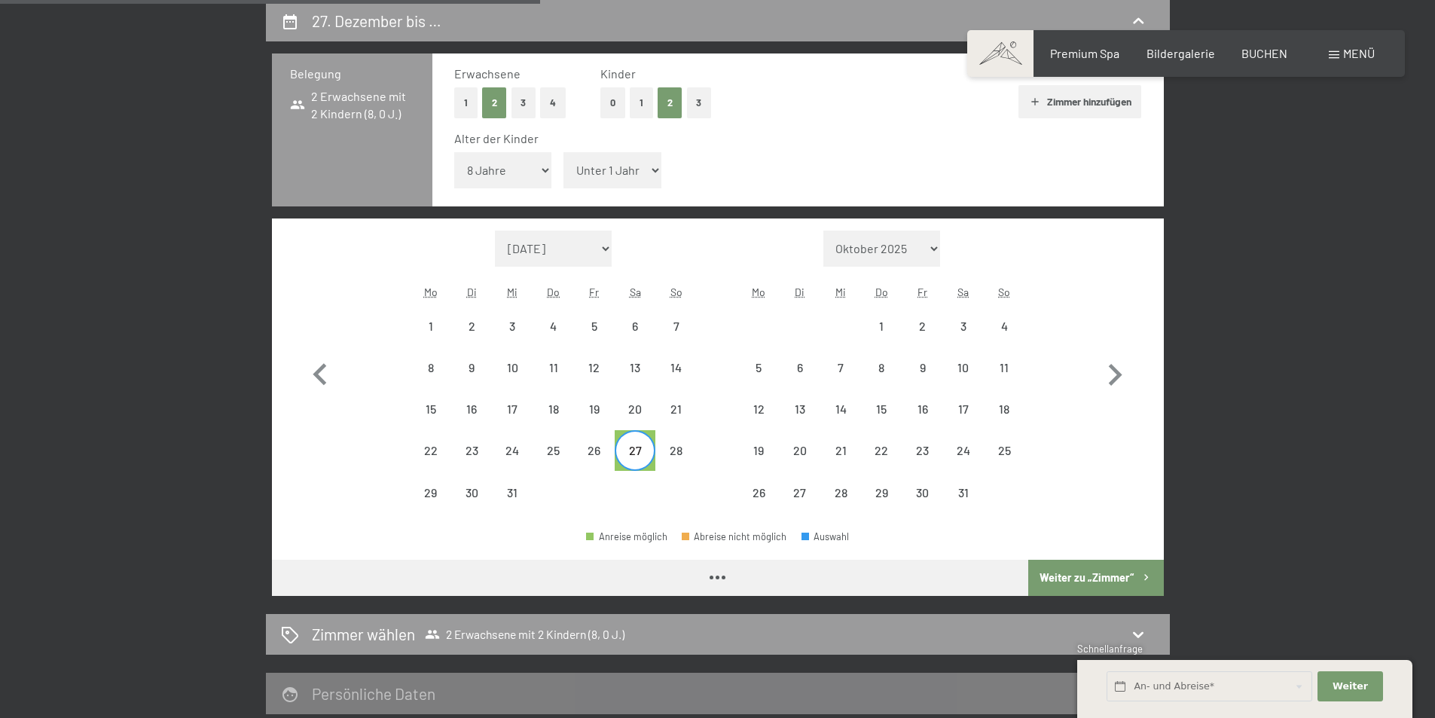
click at [633, 161] on select "Unter 1 Jahr 1 Jahr 2 Jahre 3 Jahre 4 Jahre 5 Jahre 6 Jahre 7 Jahre 8 Jahre 9 J…" at bounding box center [613, 170] width 98 height 36
select select "2025-12-01"
select select "2026-01-01"
select select "2025-12-01"
select select "2026-01-01"
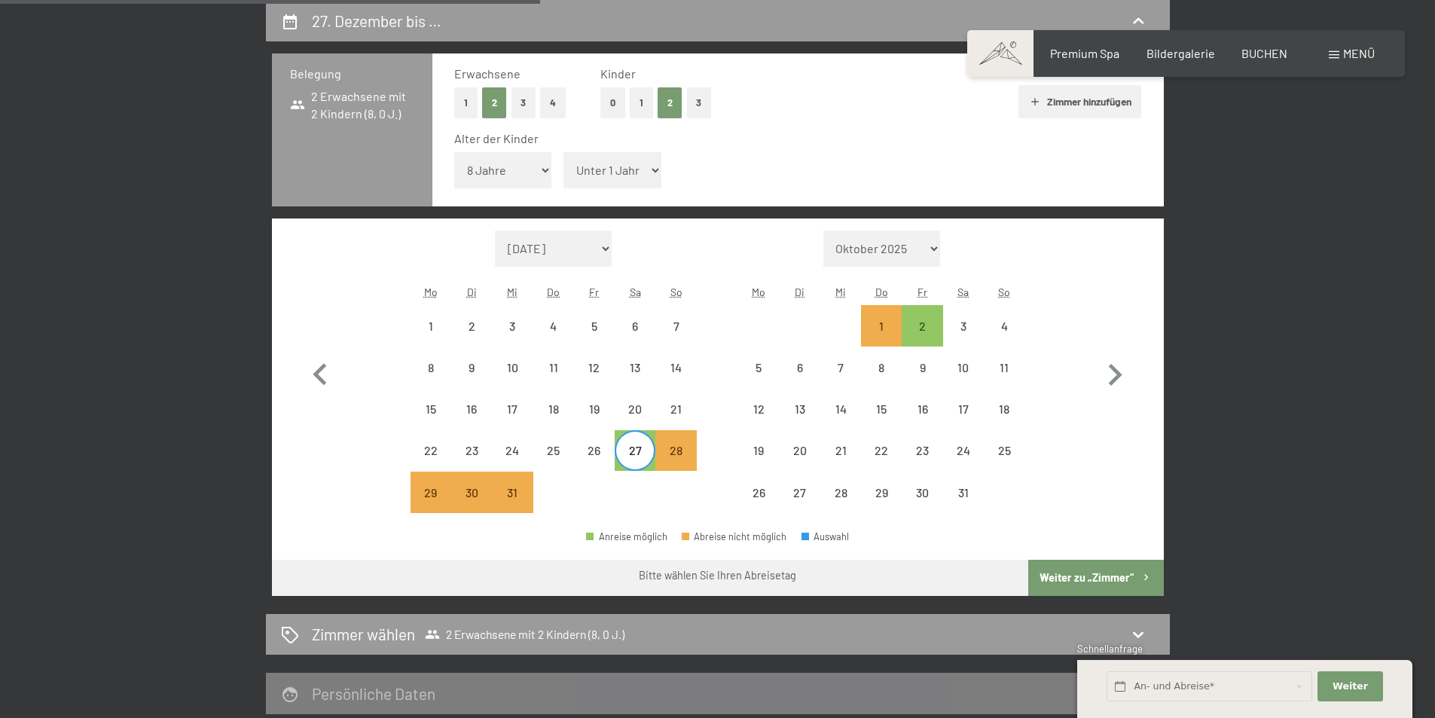
select select "12"
click at [564, 152] on select "Unter 1 Jahr 1 Jahr 2 Jahre 3 Jahre 4 Jahre 5 Jahre 6 Jahre 7 Jahre 8 Jahre 9 J…" at bounding box center [613, 170] width 98 height 36
select select "2025-12-01"
select select "2026-01-01"
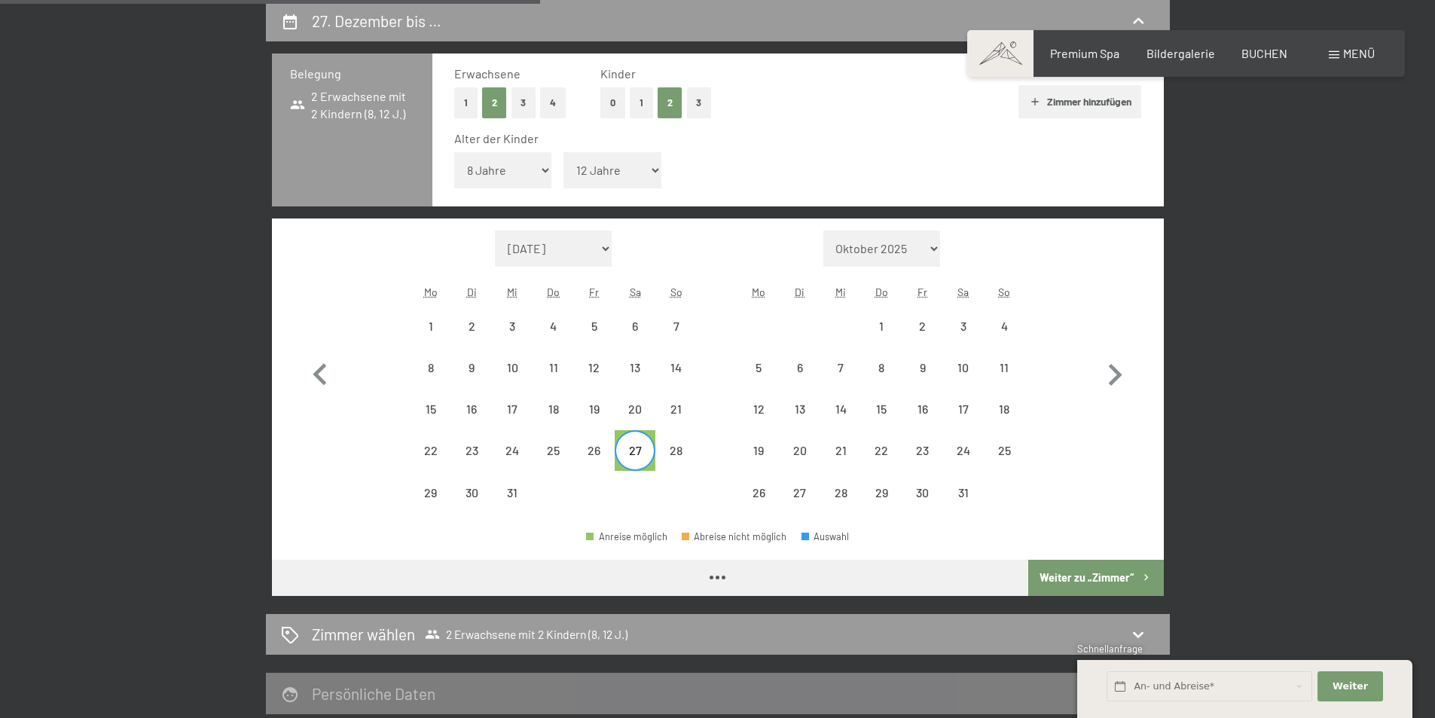
click at [634, 168] on select "Unter 1 Jahr 1 Jahr 2 Jahre 3 Jahre 4 Jahre 5 Jahre 6 Jahre 7 Jahre 8 Jahre 9 J…" at bounding box center [613, 170] width 98 height 36
select select "2025-12-01"
select select "2026-01-01"
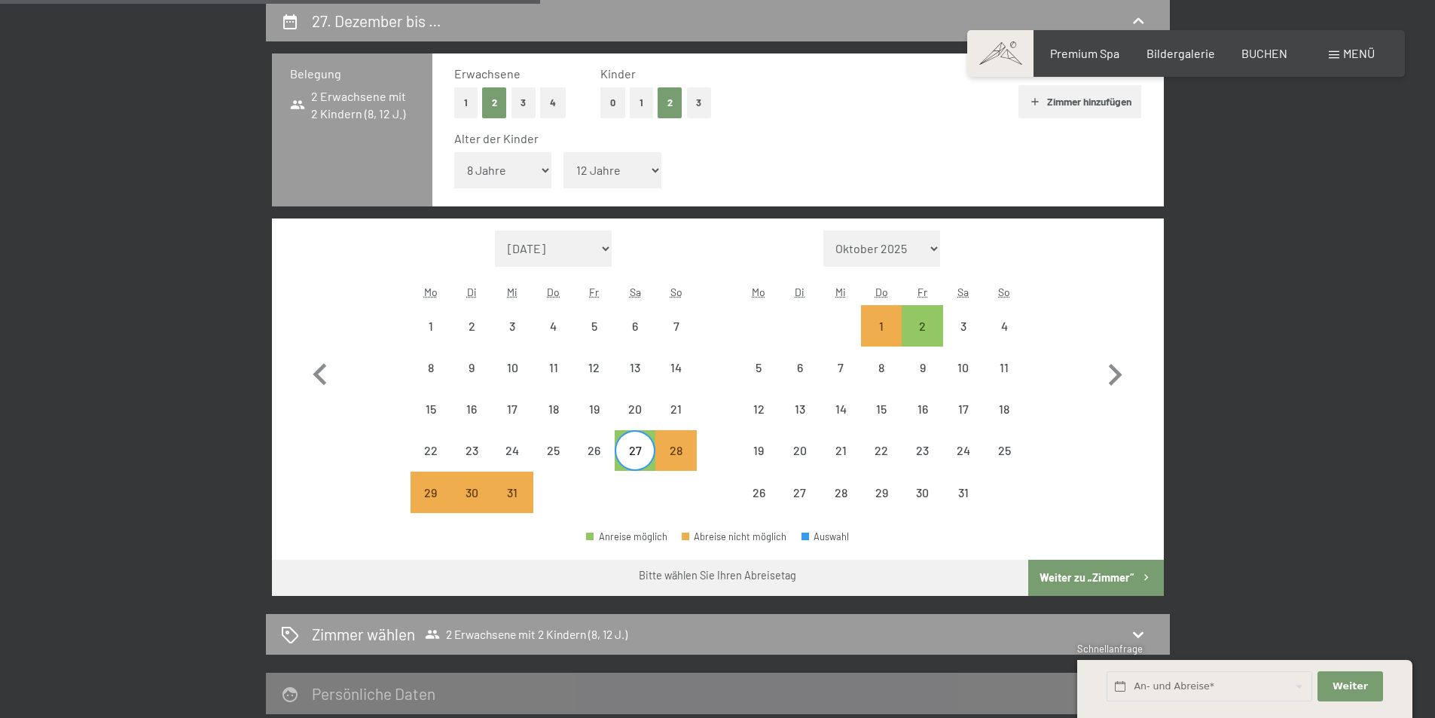
select select "11"
click at [564, 152] on select "Unter 1 Jahr 1 Jahr 2 Jahre 3 Jahre 4 Jahre 5 Jahre 6 Jahre 7 Jahre 8 Jahre 9 J…" at bounding box center [613, 170] width 98 height 36
select select "2025-12-01"
select select "2026-01-01"
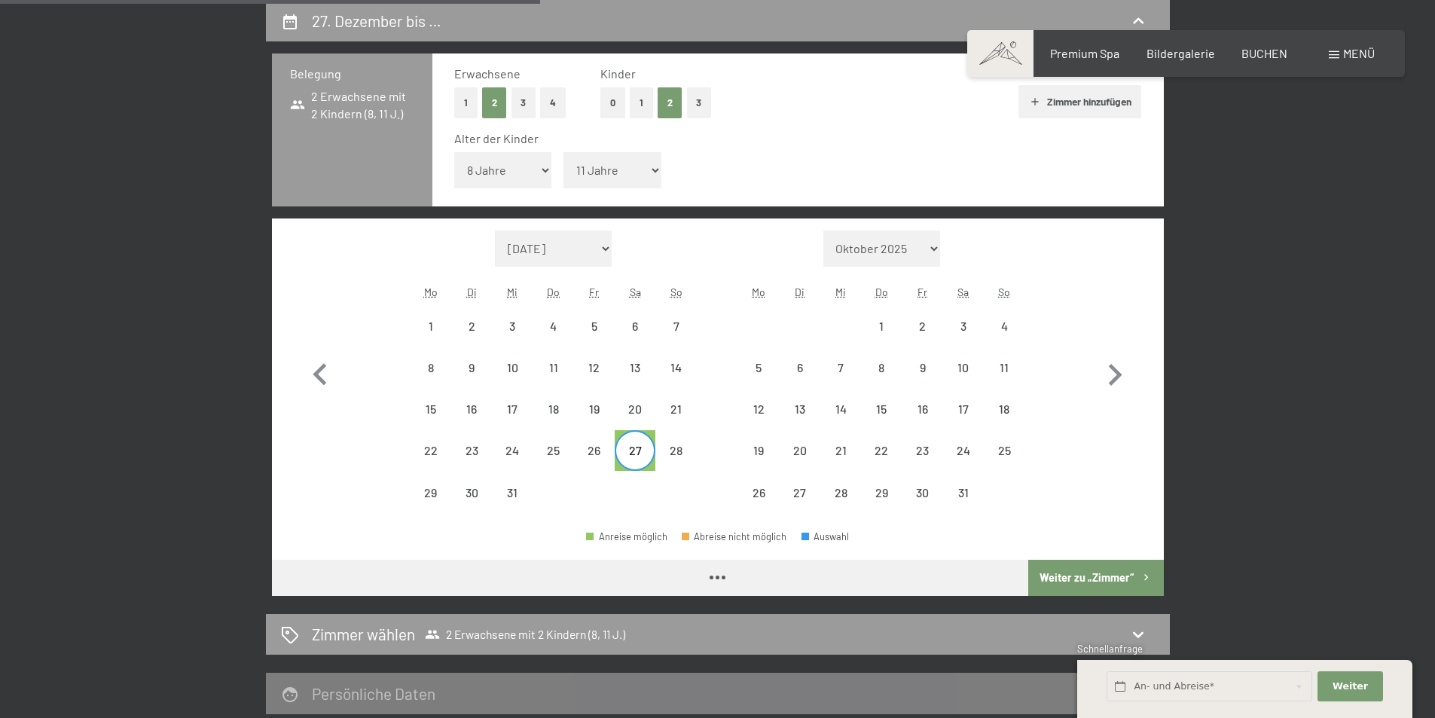
click at [1093, 577] on button "Weiter zu „Zimmer“" at bounding box center [1095, 578] width 135 height 36
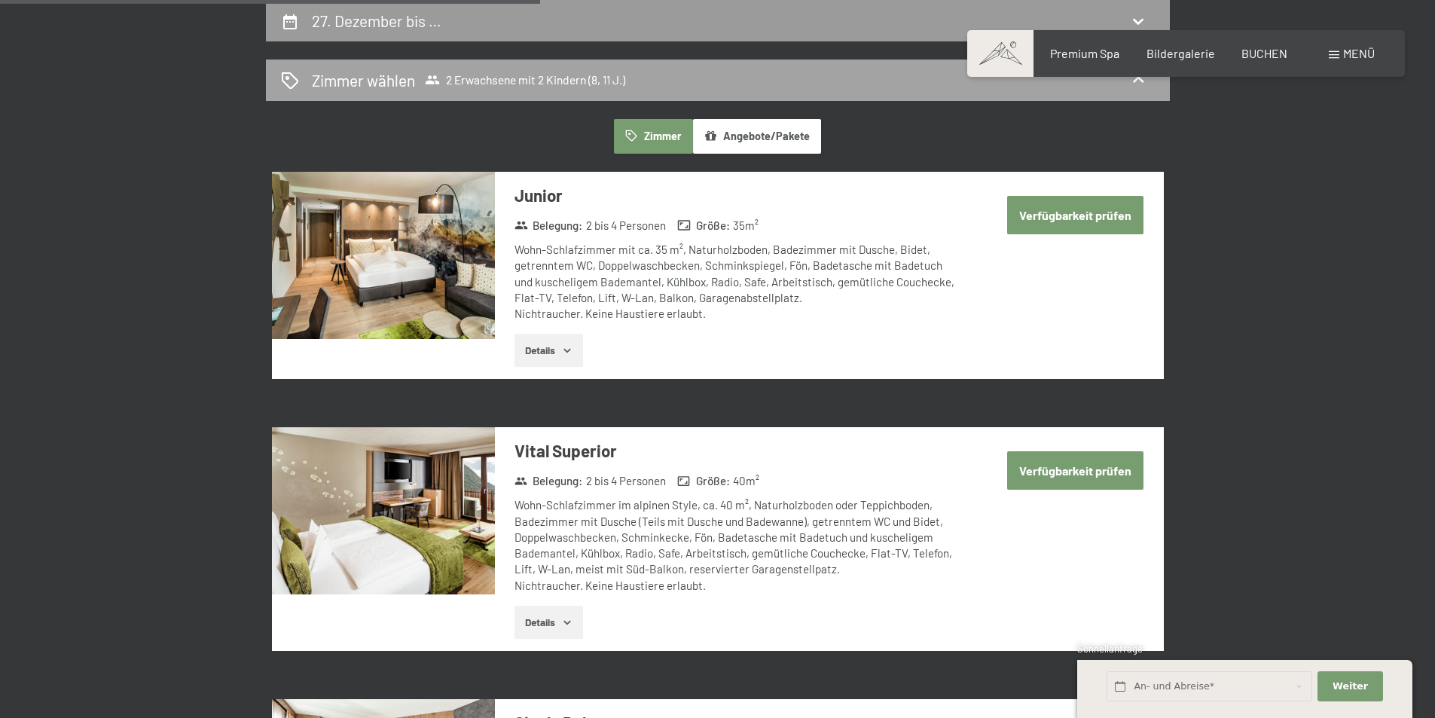
select select "2025-12-01"
select select "2026-01-01"
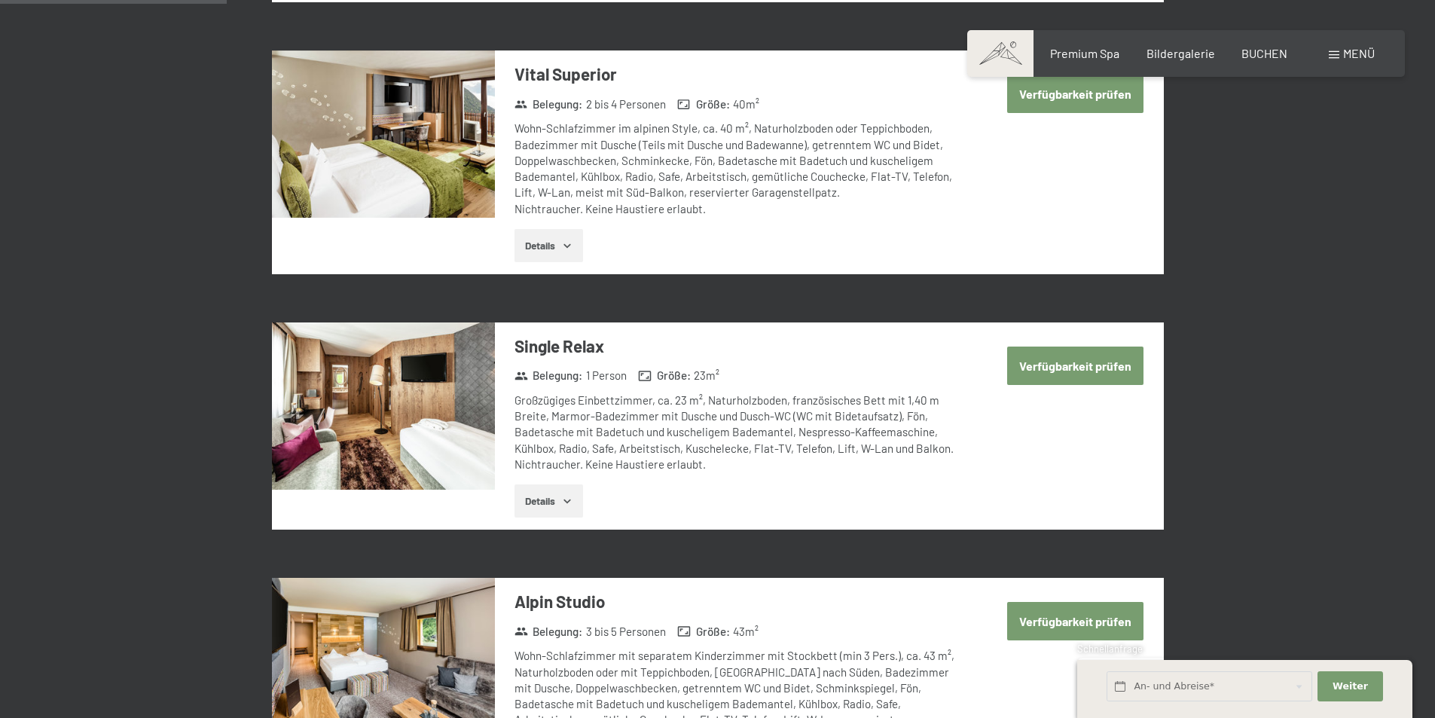
scroll to position [435, 0]
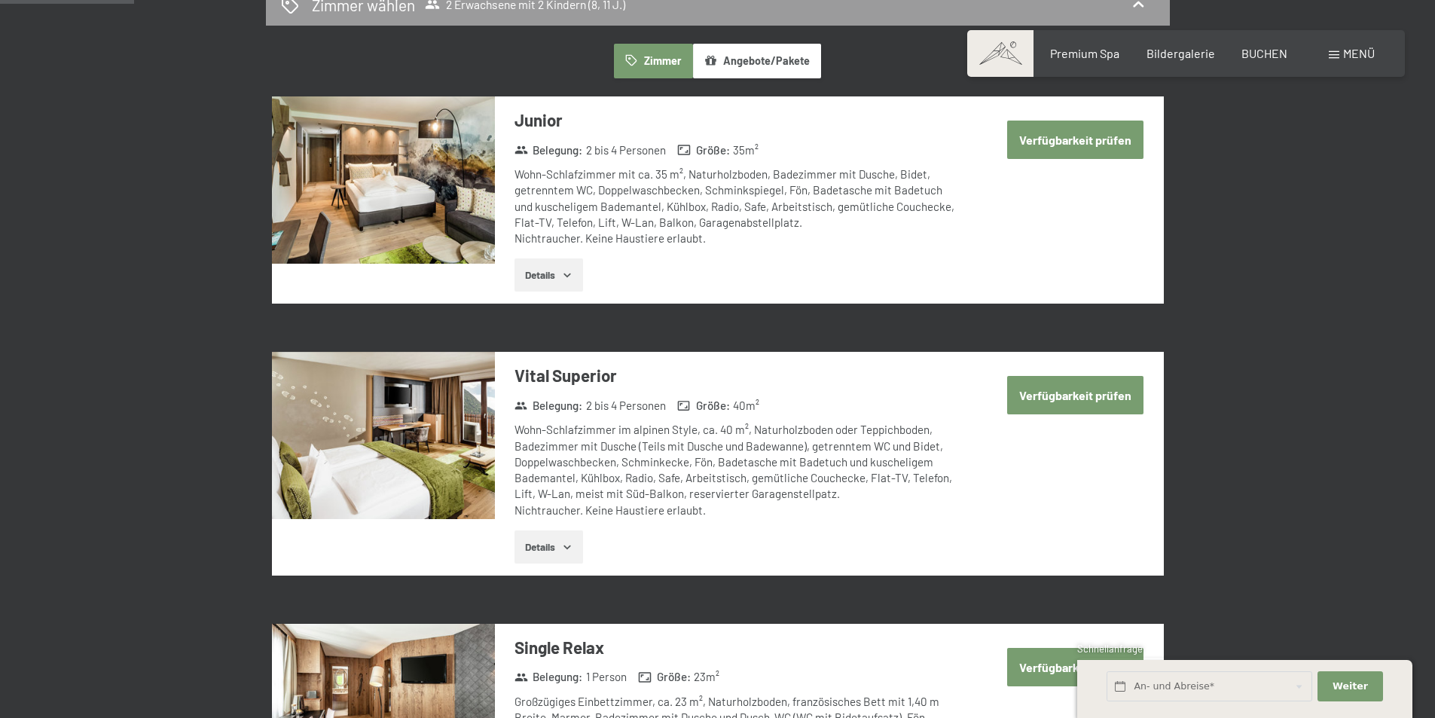
click at [1051, 145] on button "Verfügbarkeit prüfen" at bounding box center [1075, 140] width 136 height 38
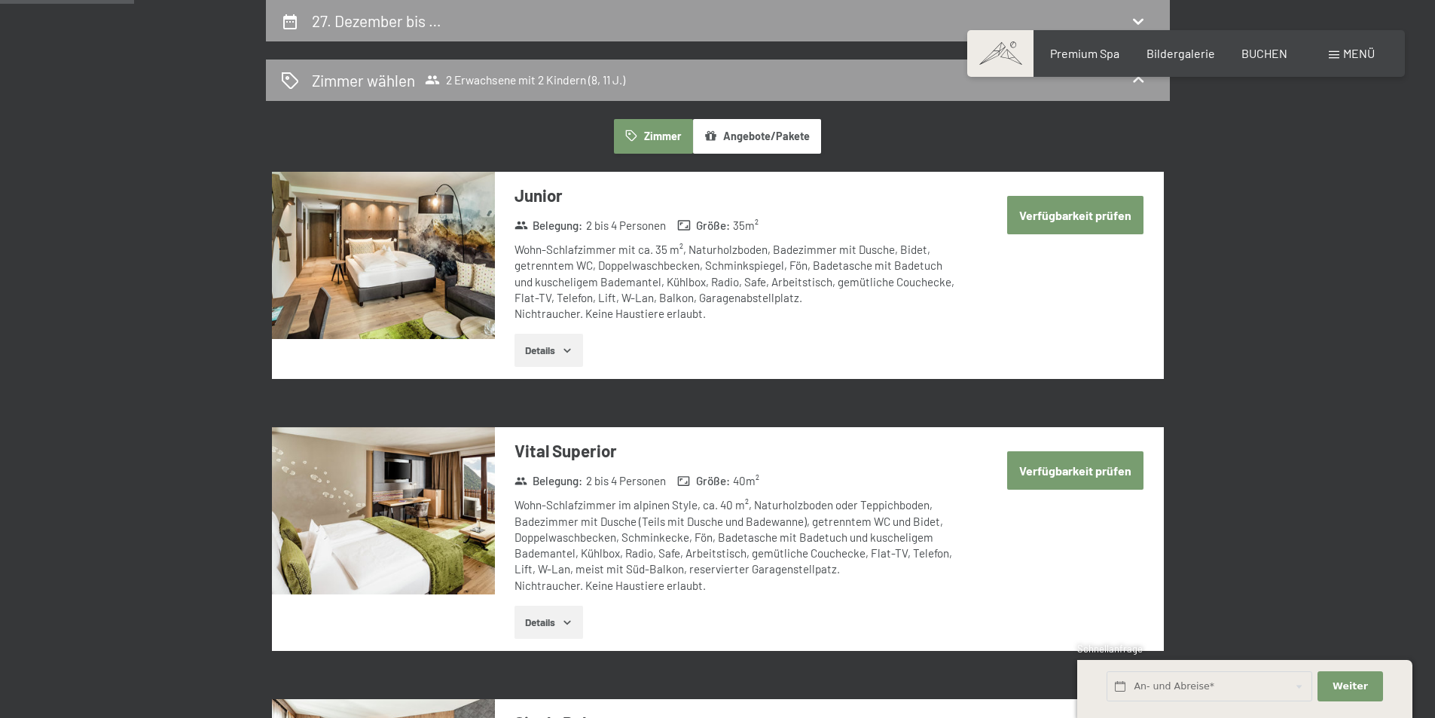
select select "8"
select select "11"
select select "2025-12-01"
select select "2026-01-01"
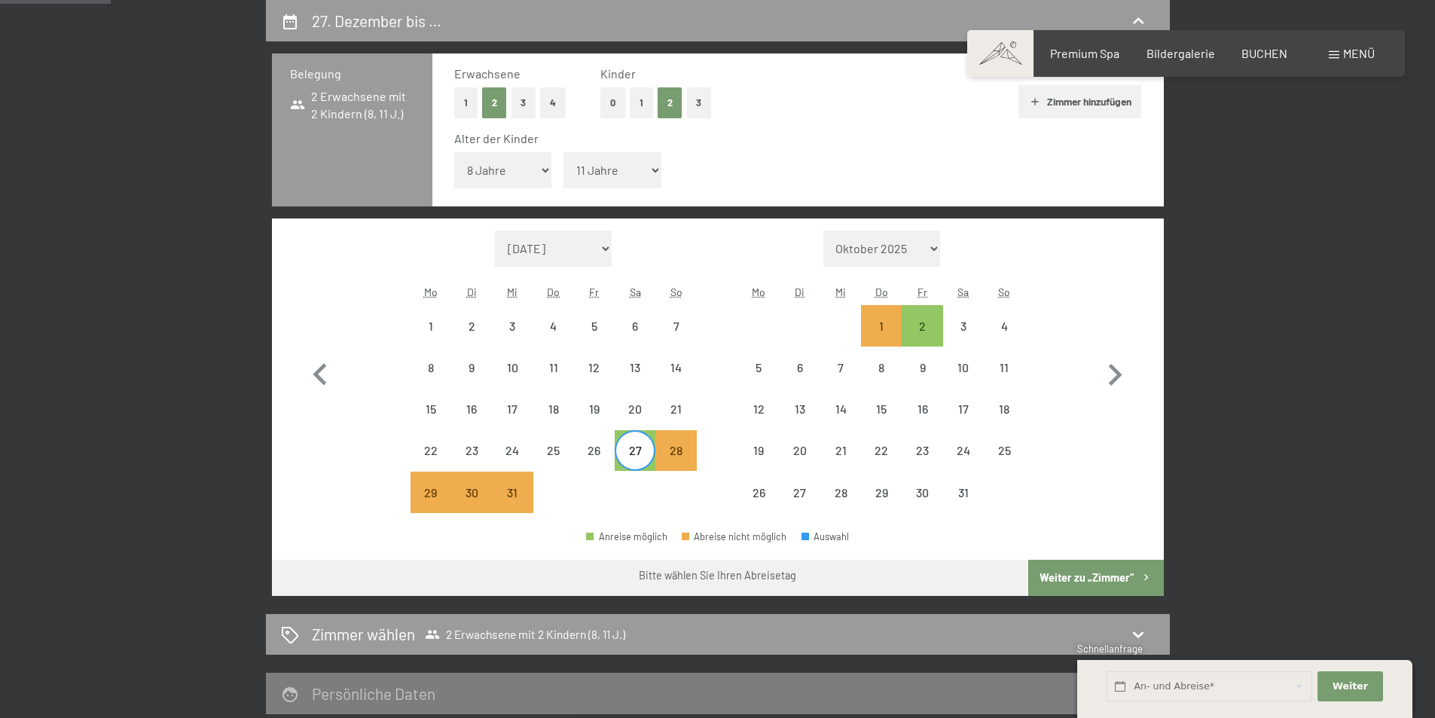
click at [1084, 576] on button "Weiter zu „Zimmer“" at bounding box center [1095, 578] width 135 height 36
select select "2025-12-01"
select select "2026-01-01"
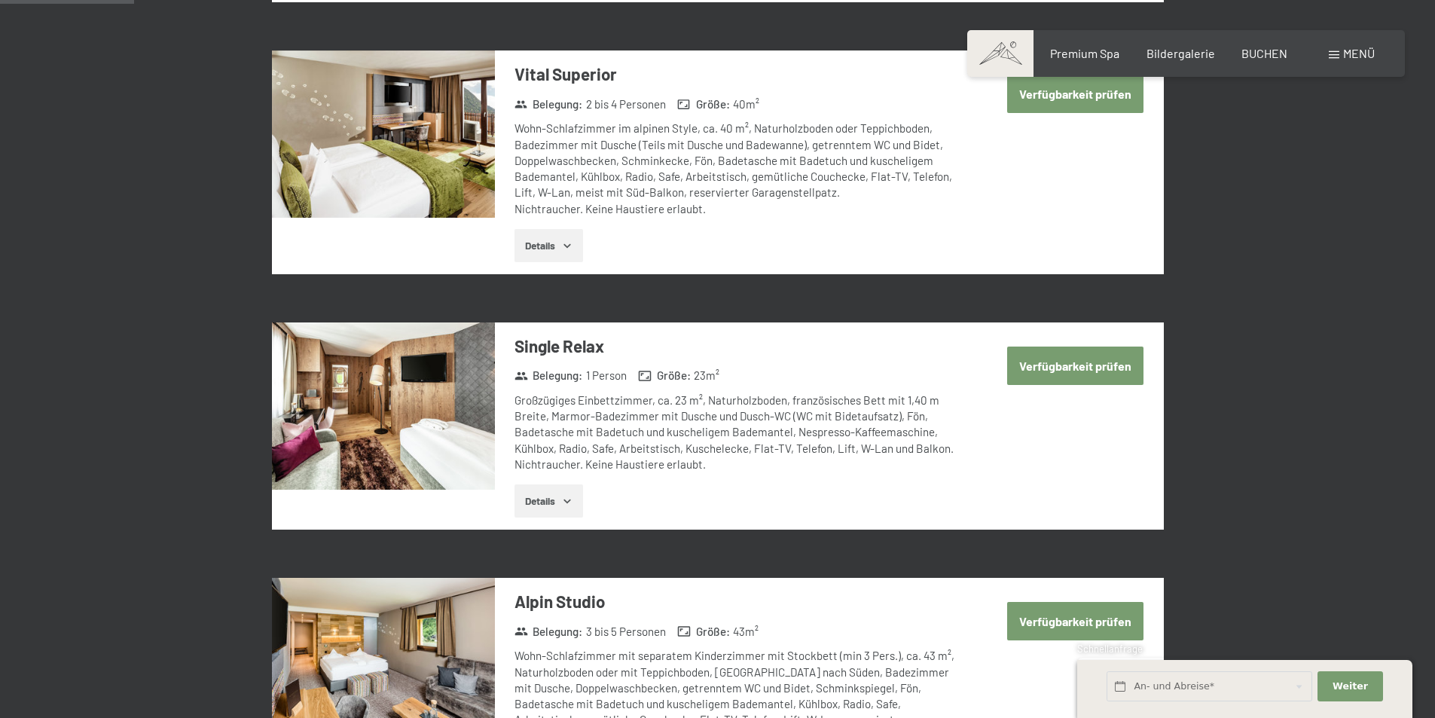
scroll to position [435, 0]
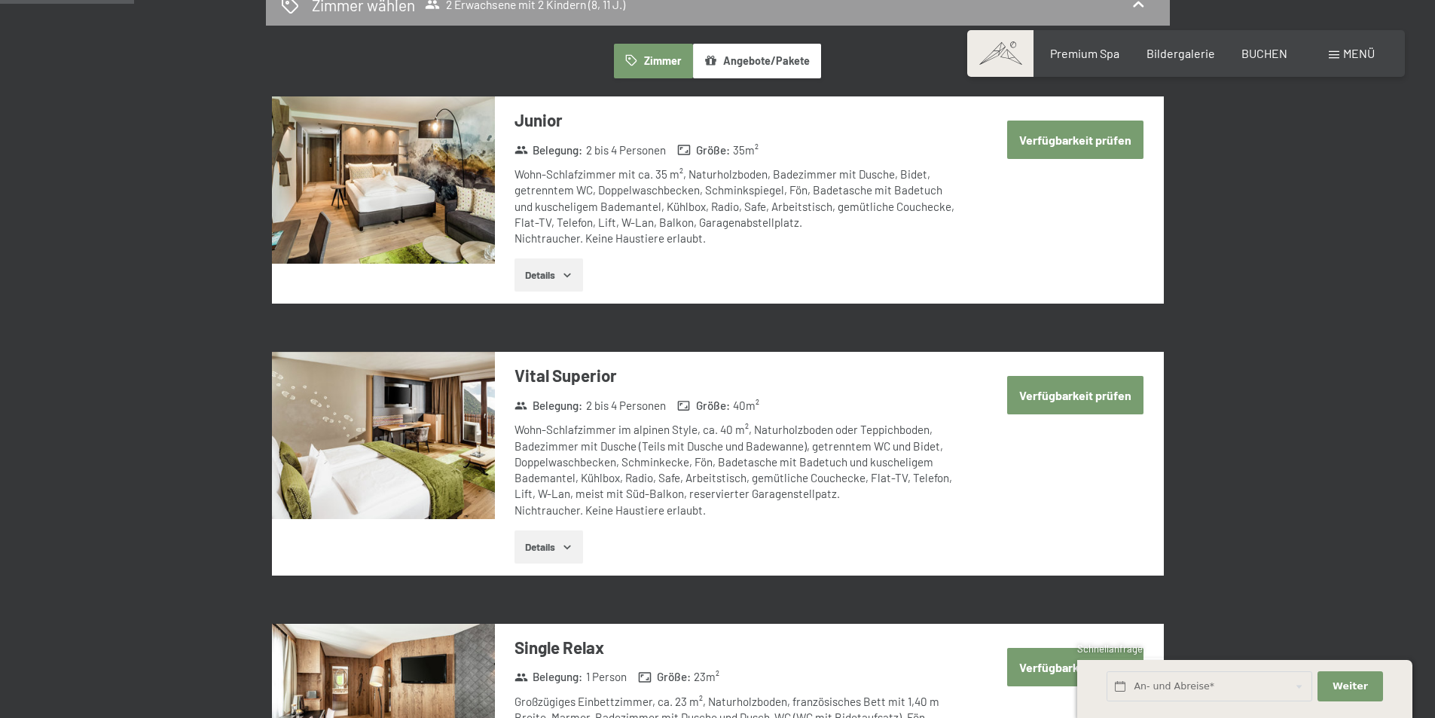
drag, startPoint x: 1091, startPoint y: 145, endPoint x: 1097, endPoint y: 165, distance: 20.5
click at [1090, 145] on button "Verfügbarkeit prüfen" at bounding box center [1075, 140] width 136 height 38
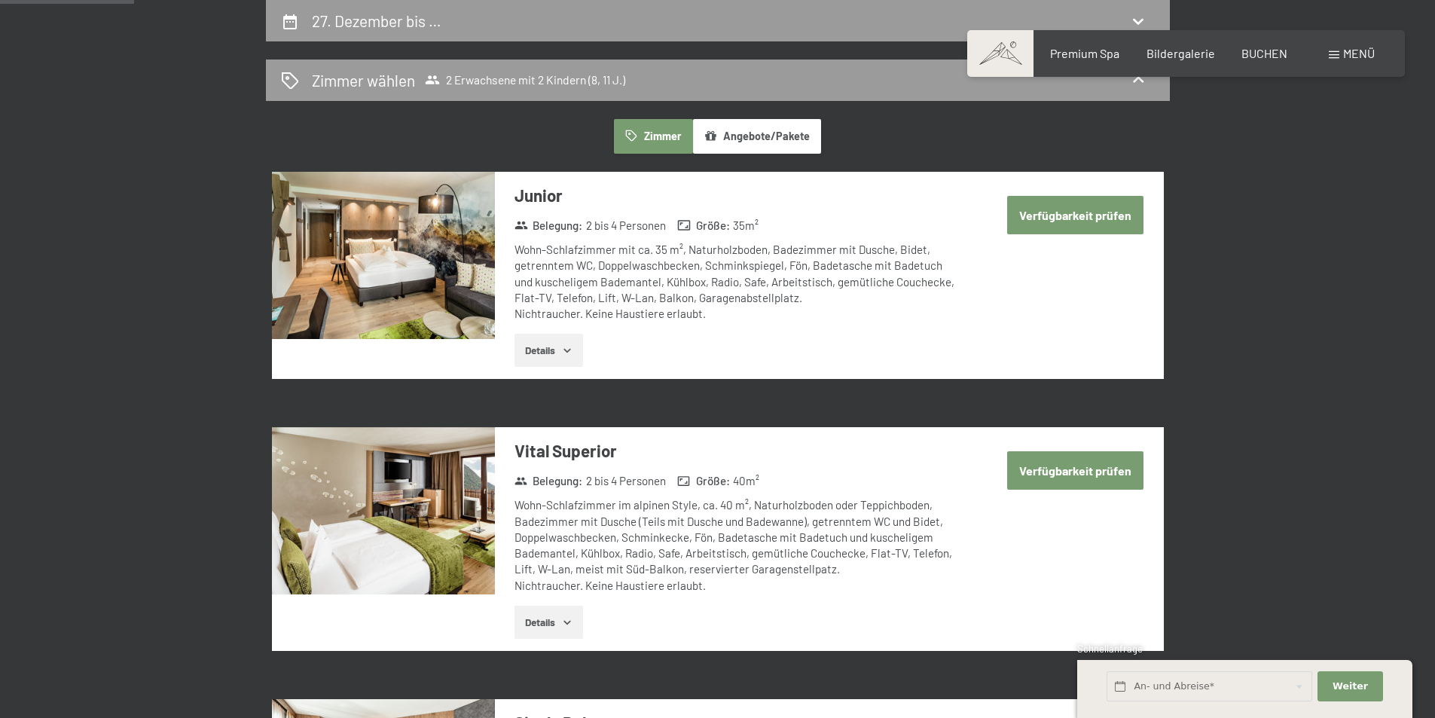
select select "8"
select select "11"
select select "2025-12-01"
select select "2026-01-01"
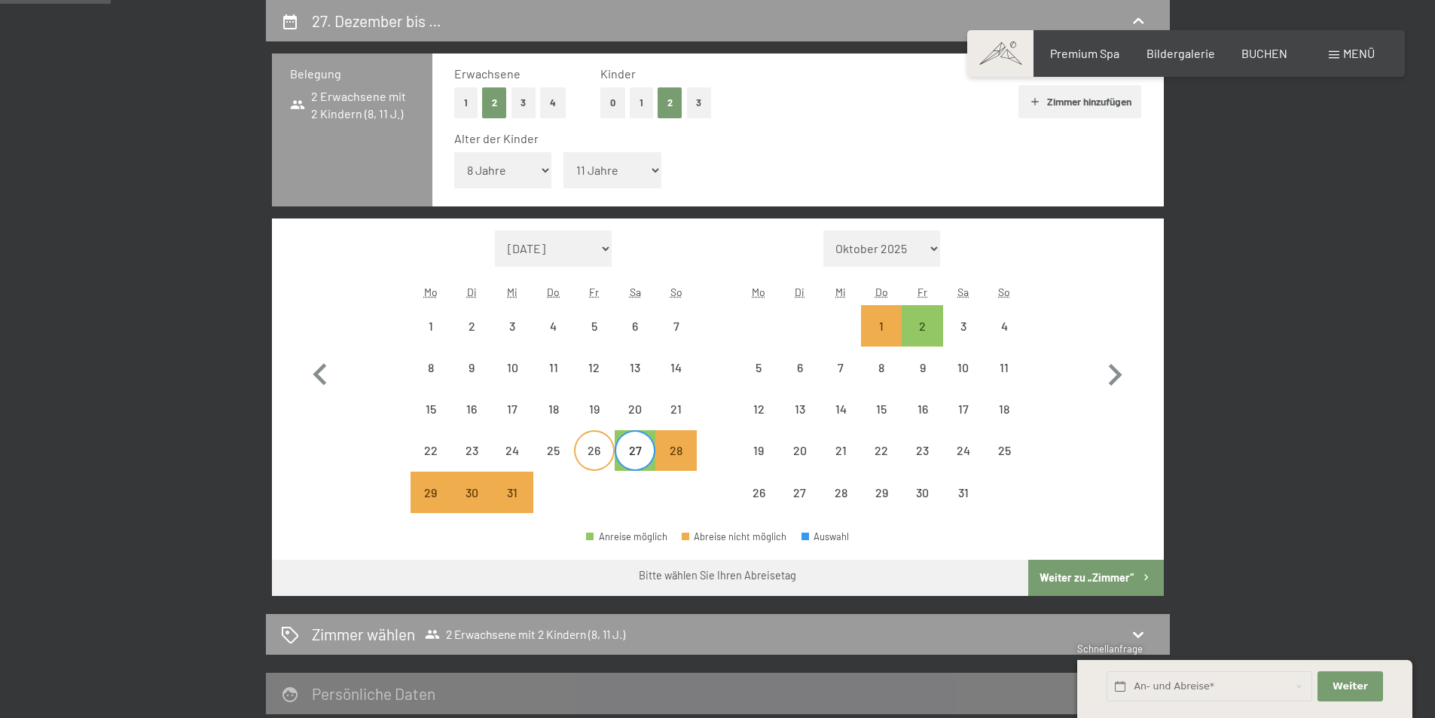
click at [592, 449] on div "26" at bounding box center [595, 463] width 38 height 38
select select "2025-12-01"
select select "2026-01-01"
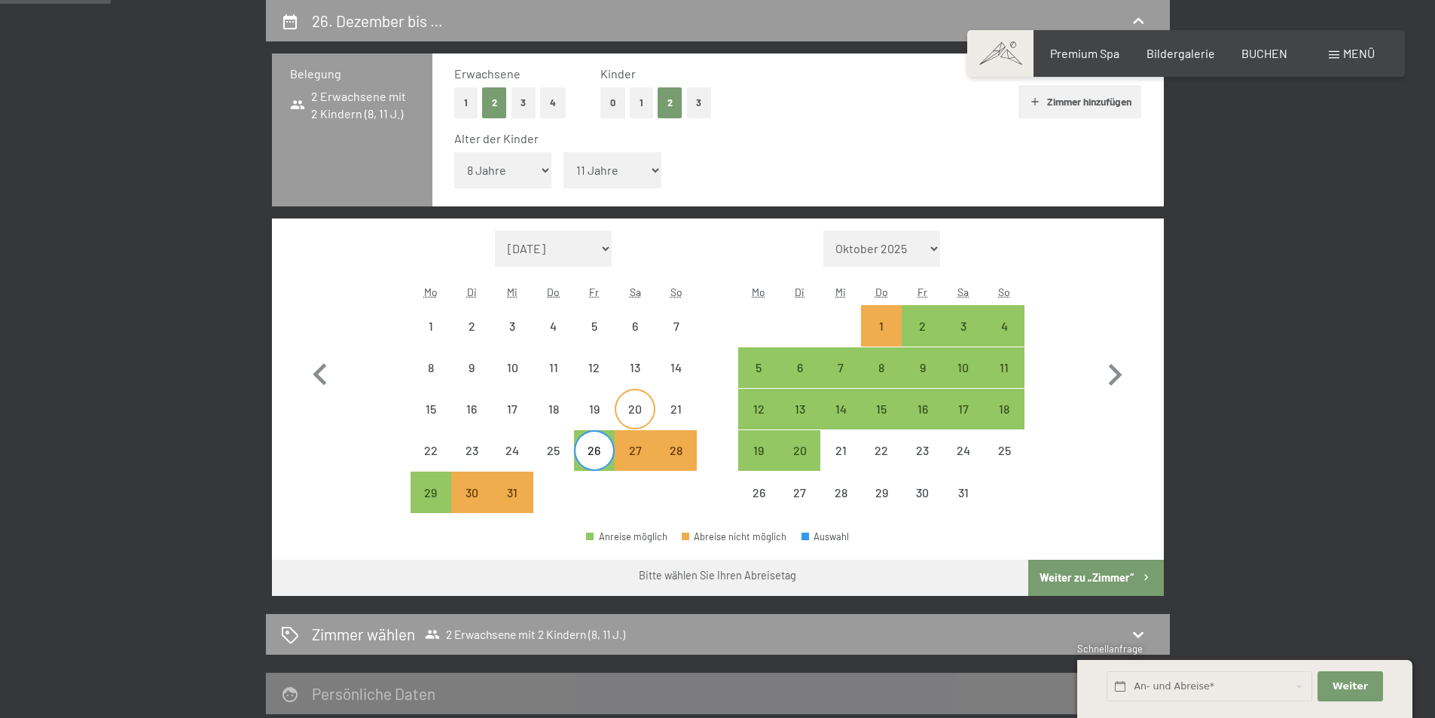
click at [644, 414] on div "20" at bounding box center [635, 422] width 38 height 38
select select "2025-12-01"
select select "2026-01-01"
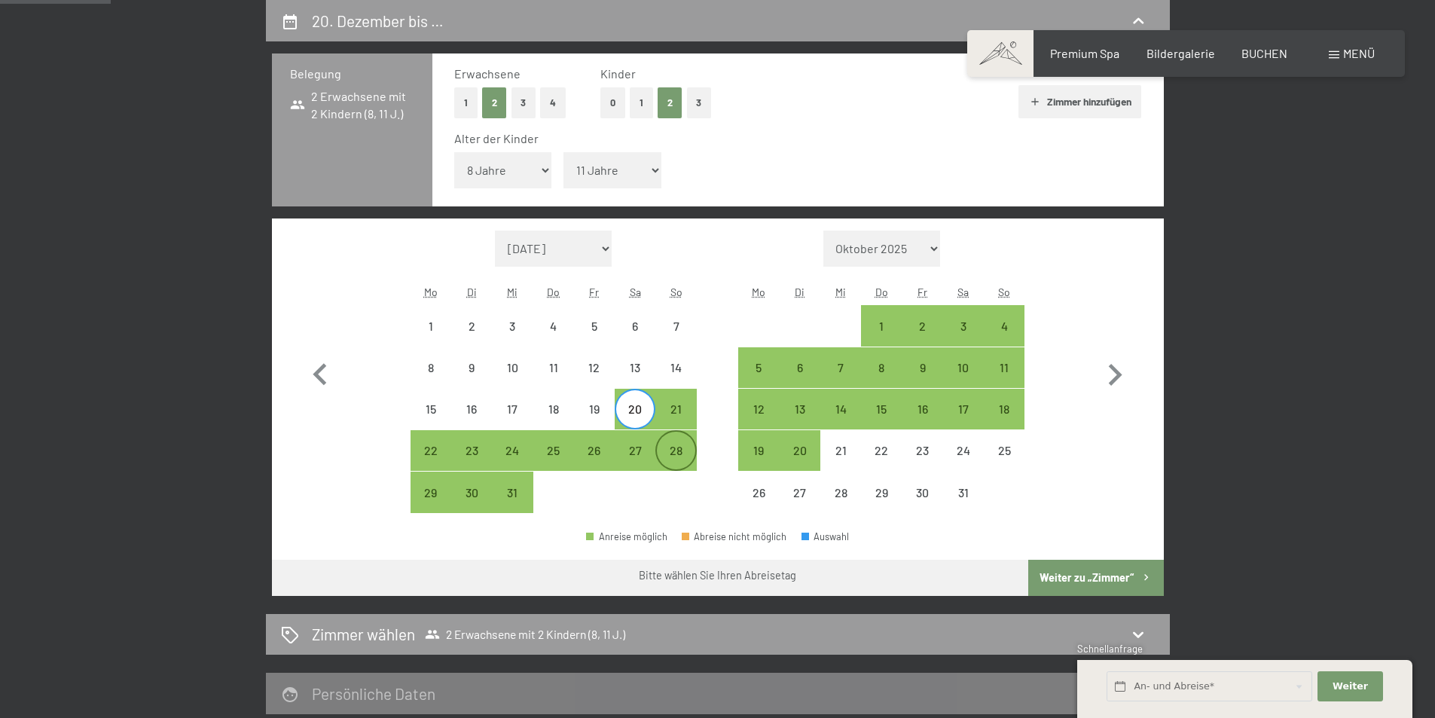
click at [674, 445] on div "28" at bounding box center [676, 463] width 38 height 38
select select "2025-12-01"
select select "2026-01-01"
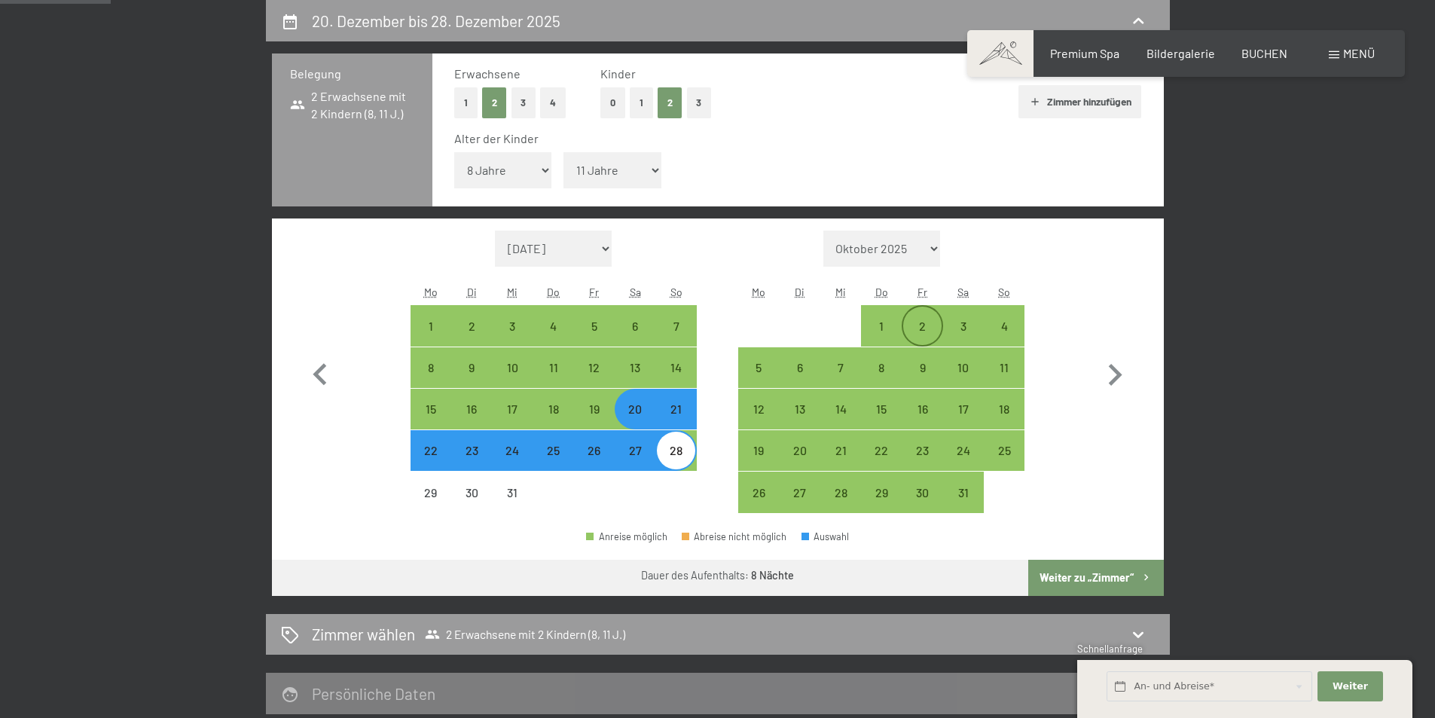
click at [922, 317] on div "2" at bounding box center [922, 326] width 38 height 38
select select "2025-12-01"
select select "2026-01-01"
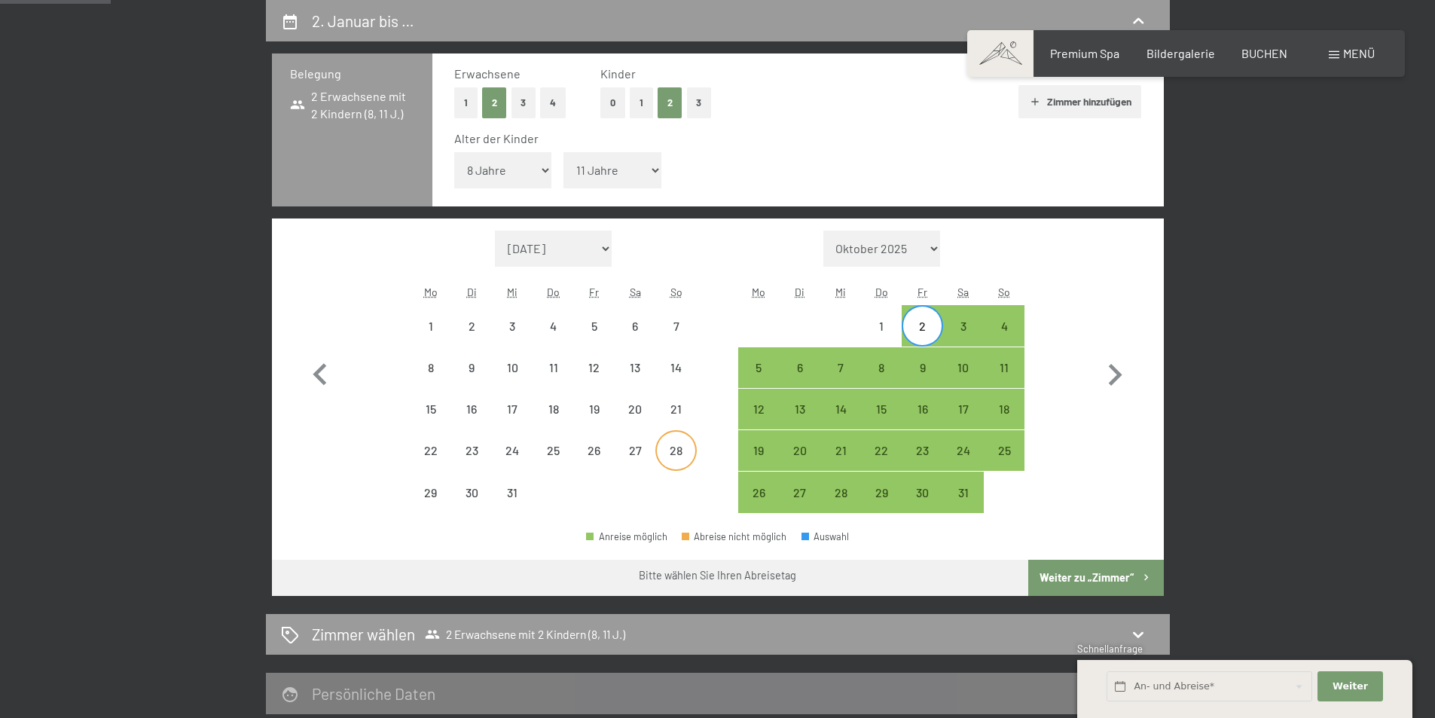
click at [674, 452] on div "28" at bounding box center [676, 463] width 38 height 38
select select "2025-12-01"
select select "2026-01-01"
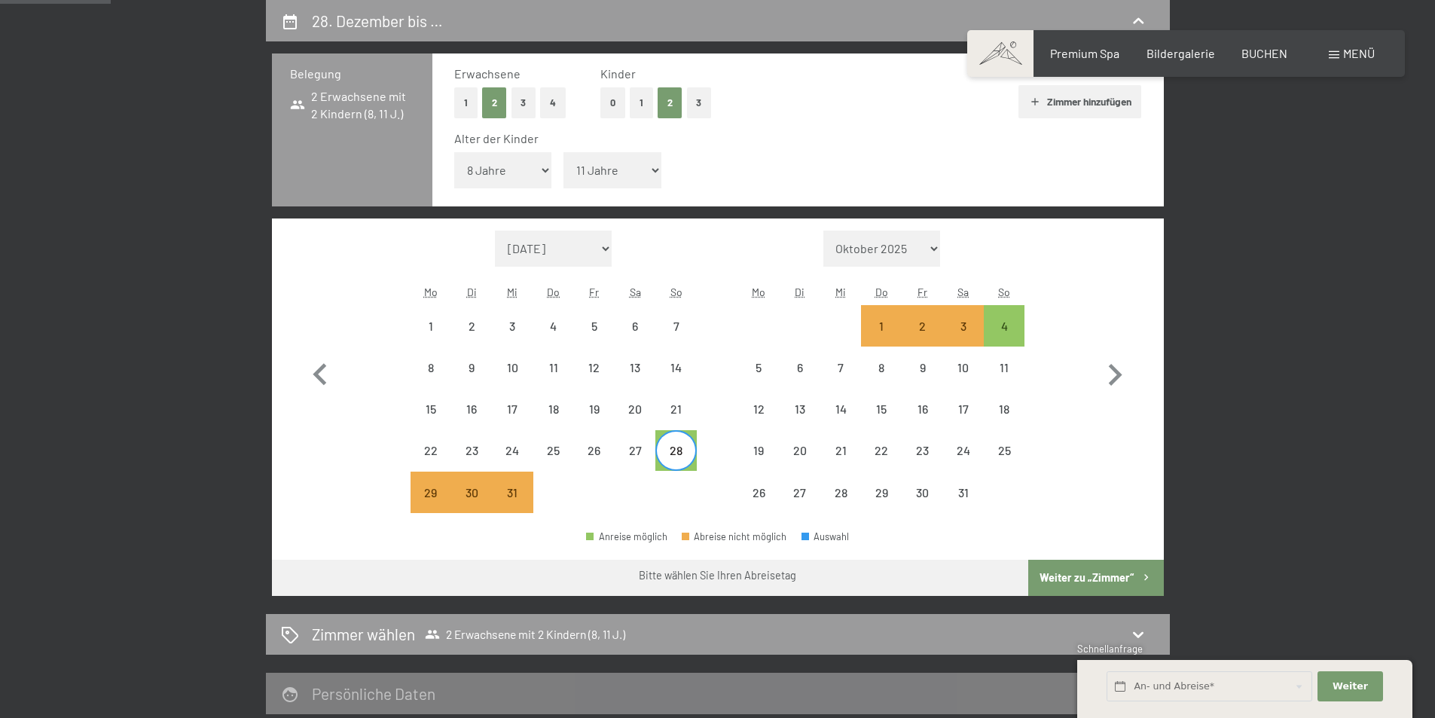
click at [1069, 568] on button "Weiter zu „Zimmer“" at bounding box center [1095, 578] width 135 height 36
select select "2025-12-01"
select select "2026-01-01"
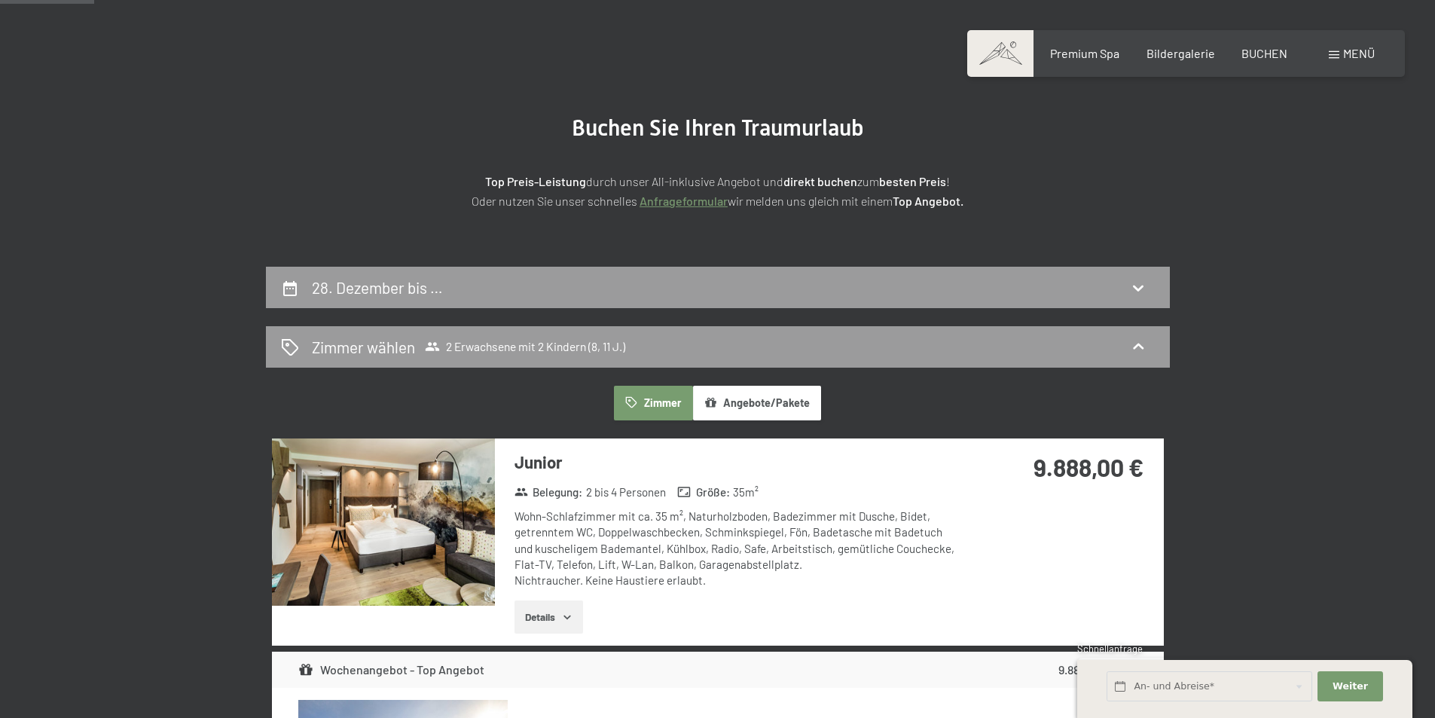
scroll to position [0, 0]
